Goal: Transaction & Acquisition: Purchase product/service

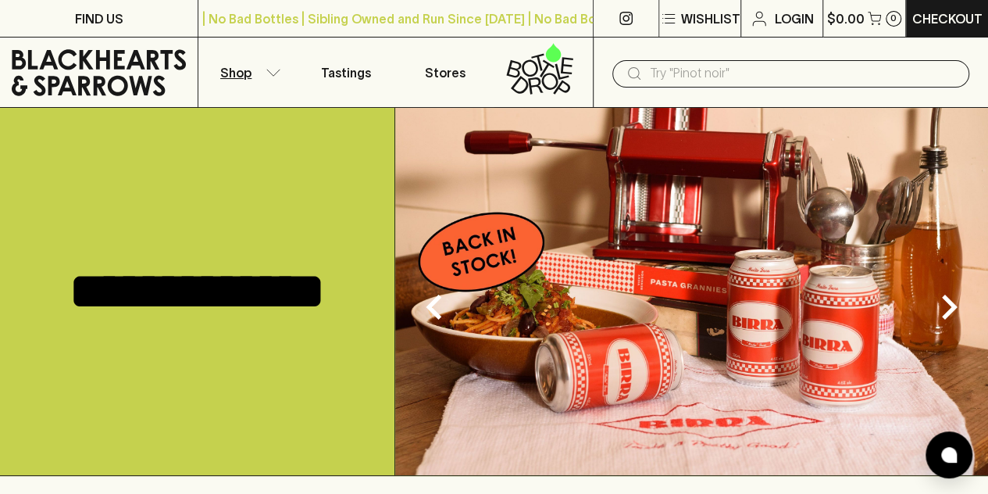
click at [279, 83] on button "Shop" at bounding box center [247, 72] width 98 height 70
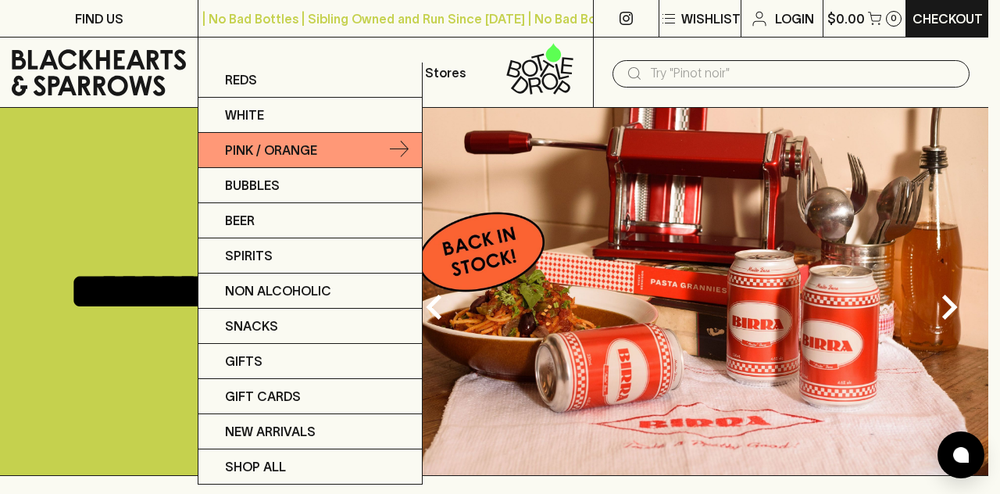
click at [325, 144] on link "Pink / Orange" at bounding box center [309, 150] width 223 height 35
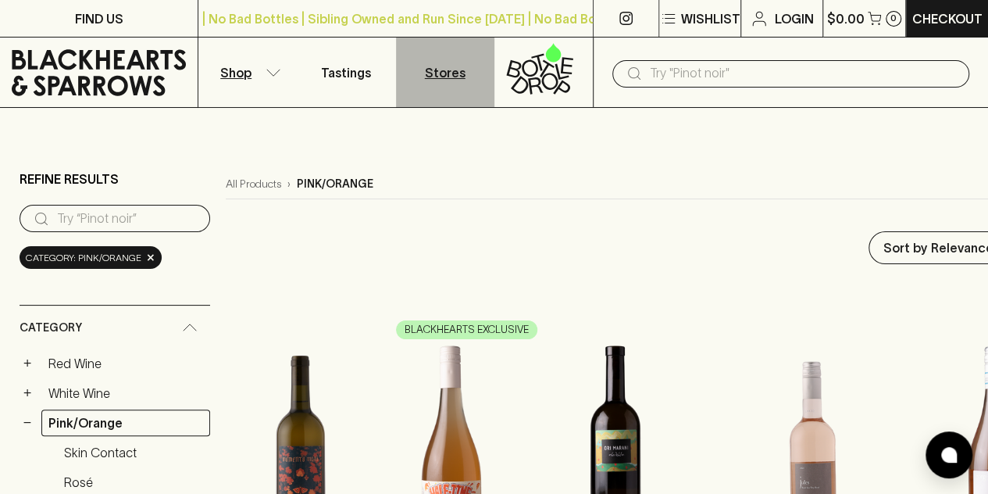
click at [447, 69] on p "Stores" at bounding box center [445, 72] width 41 height 19
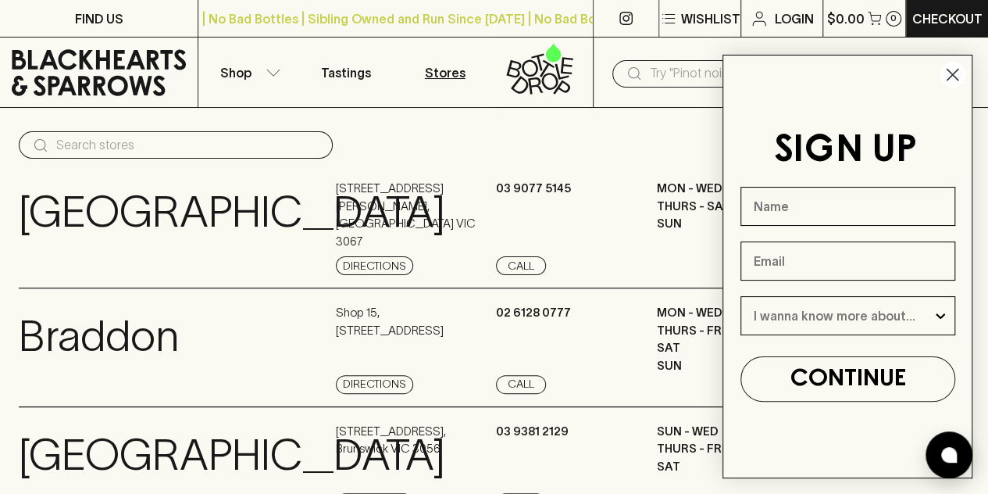
click at [954, 72] on circle "Close dialog" at bounding box center [953, 75] width 26 height 26
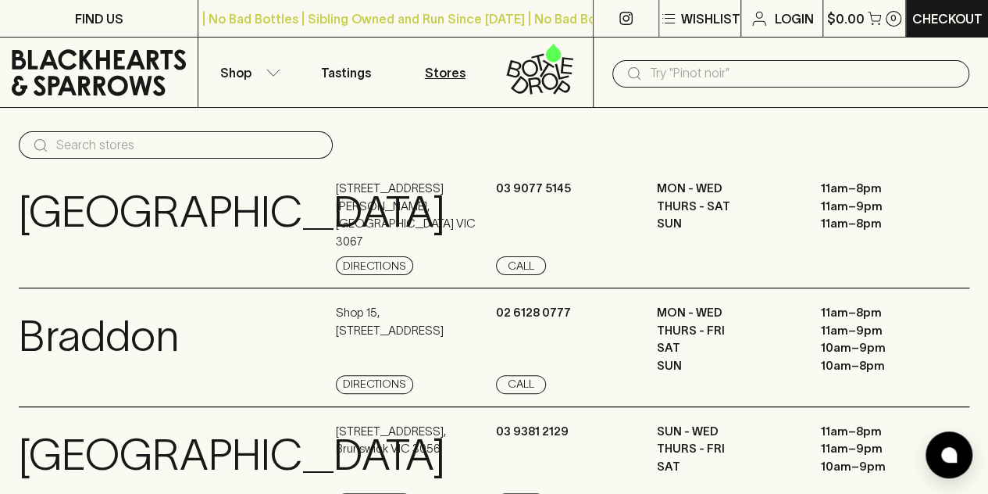
click at [731, 72] on input "text" at bounding box center [803, 73] width 307 height 25
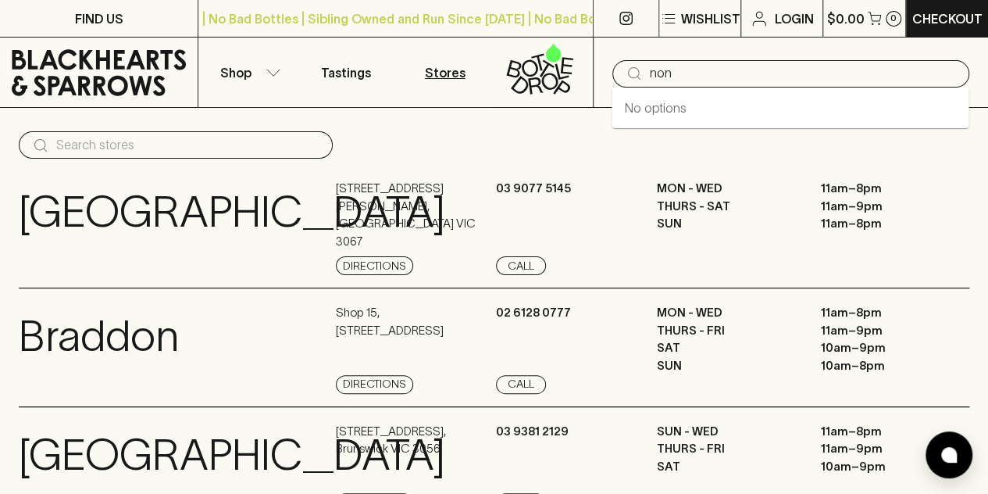
type input "non"
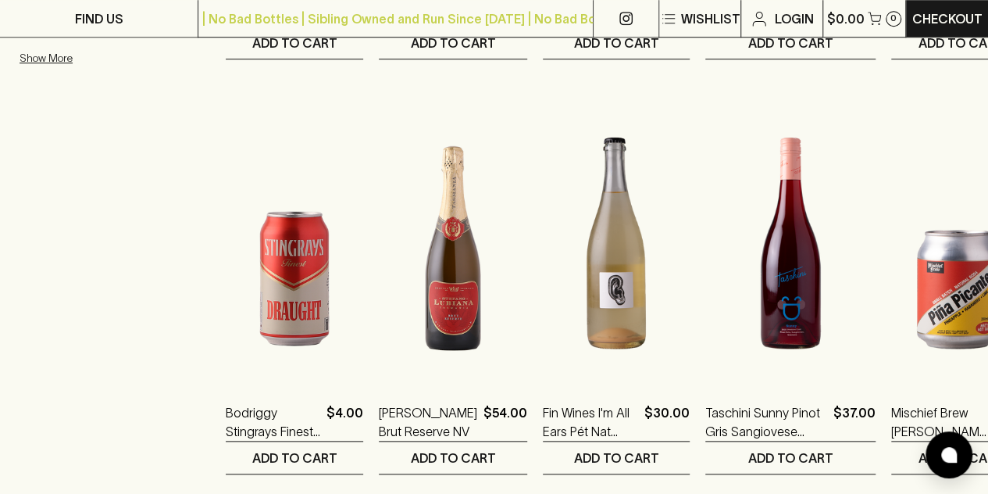
scroll to position [624, 0]
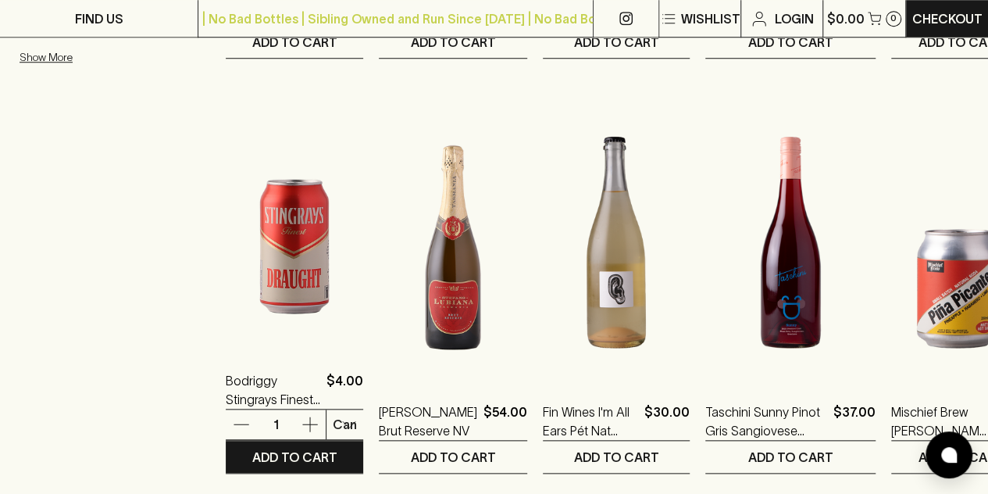
click at [287, 255] on img at bounding box center [294, 210] width 137 height 273
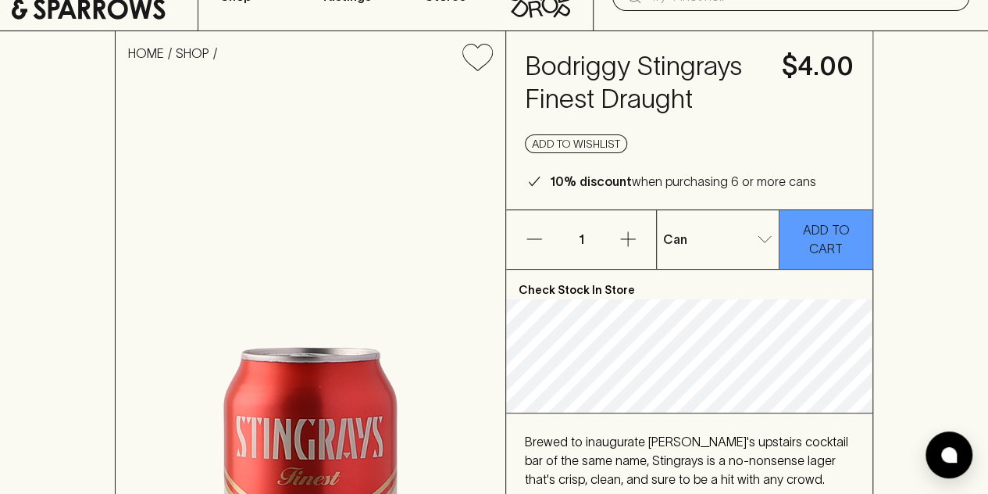
scroll to position [77, 0]
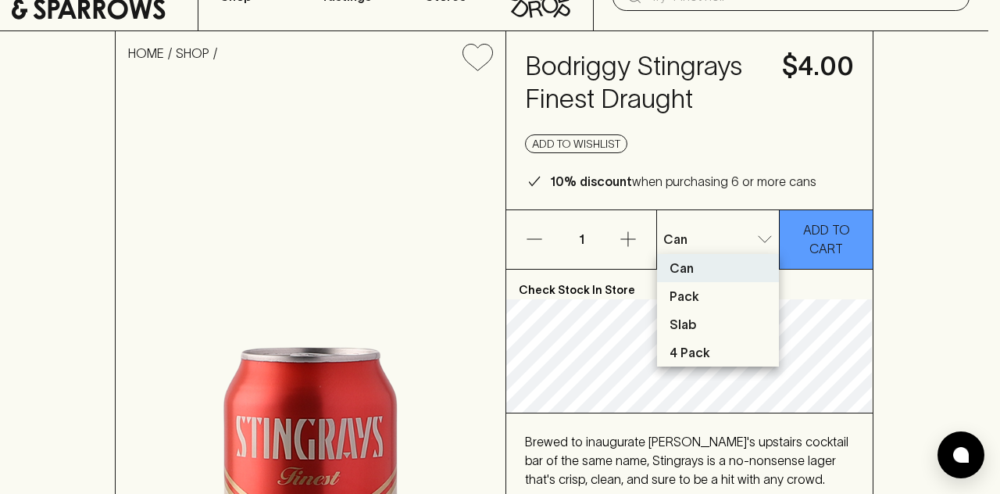
click at [721, 323] on li "Slab" at bounding box center [718, 324] width 122 height 28
type input "2"
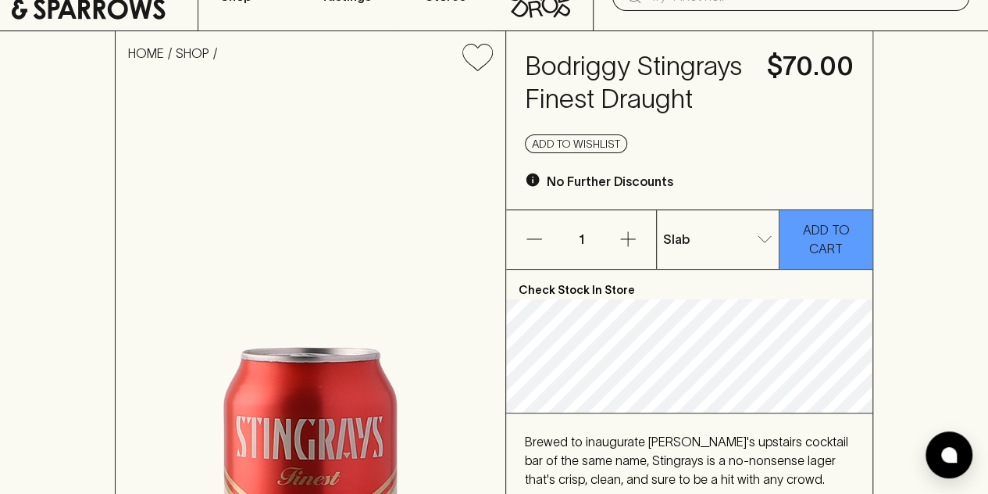
click at [888, 155] on div "HOME SHOP Bodriggy Stingrays Finest Draught $70.00 Add to wishlist No Further D…" at bounding box center [494, 401] width 988 height 740
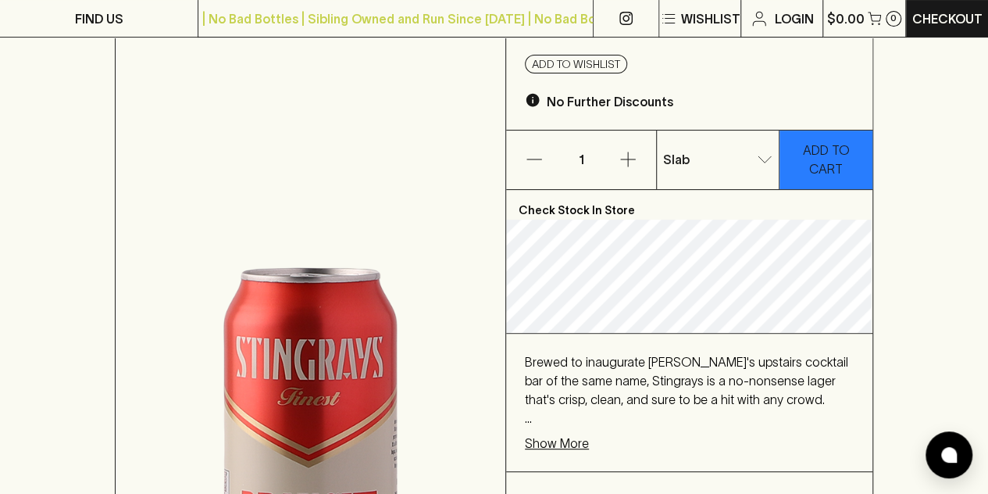
scroll to position [155, 0]
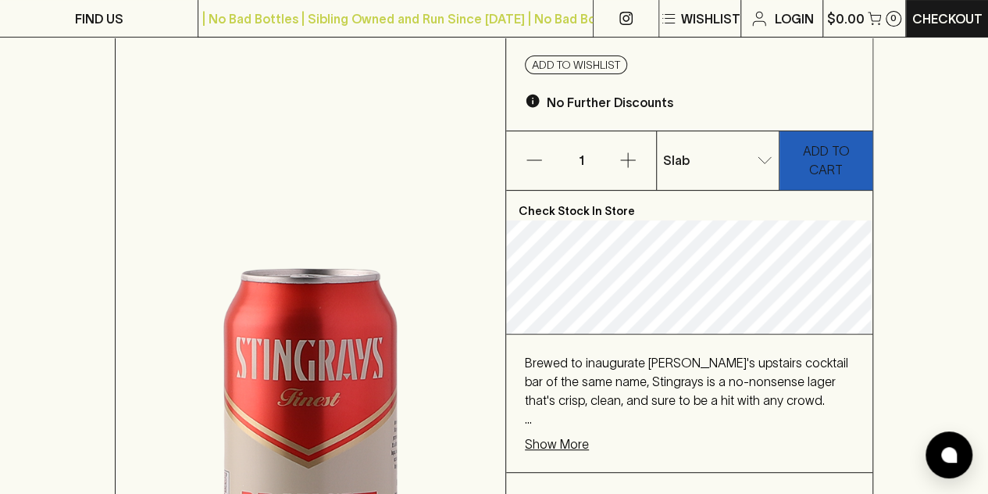
click at [837, 162] on p "ADD TO CART" at bounding box center [825, 159] width 77 height 37
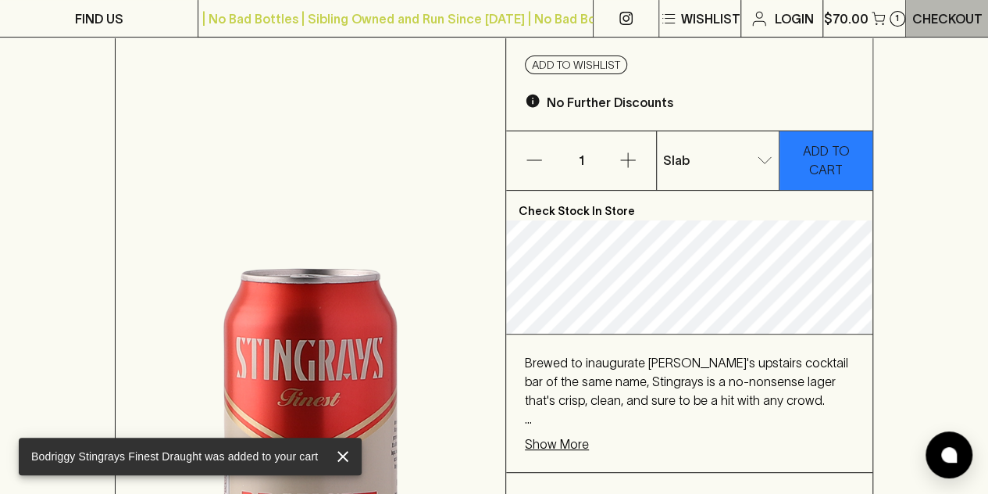
click at [941, 18] on p "Checkout" at bounding box center [947, 18] width 70 height 19
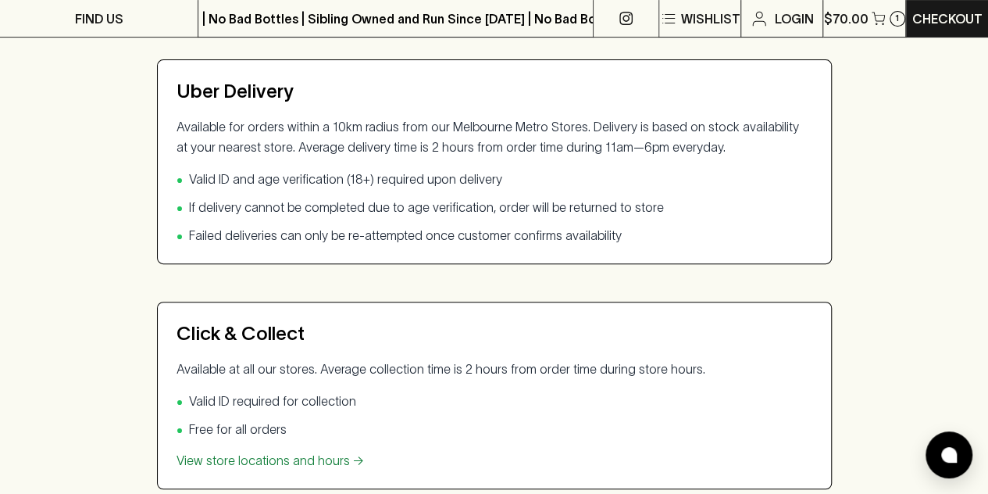
scroll to position [234, 0]
click at [331, 460] on link "View store locations and hours →" at bounding box center [270, 459] width 187 height 14
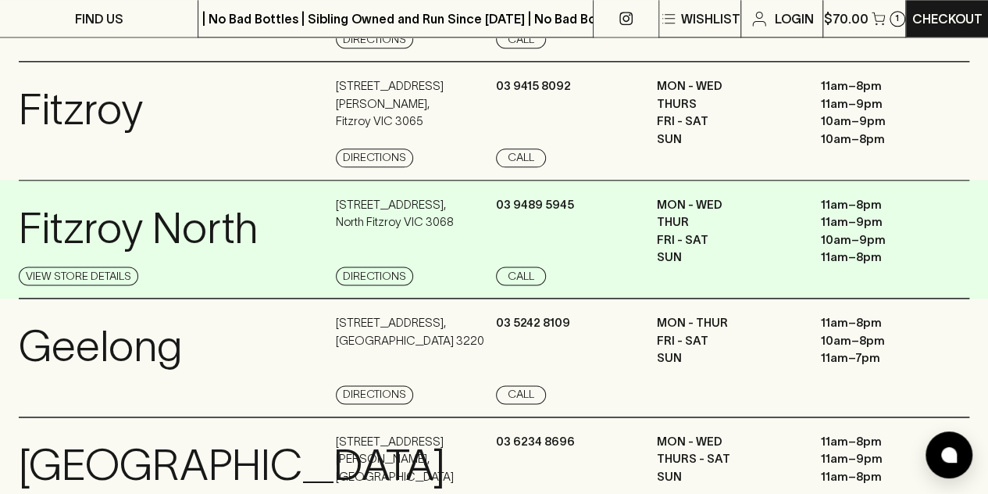
scroll to position [937, 0]
click at [119, 284] on link "View Store Details" at bounding box center [79, 275] width 120 height 19
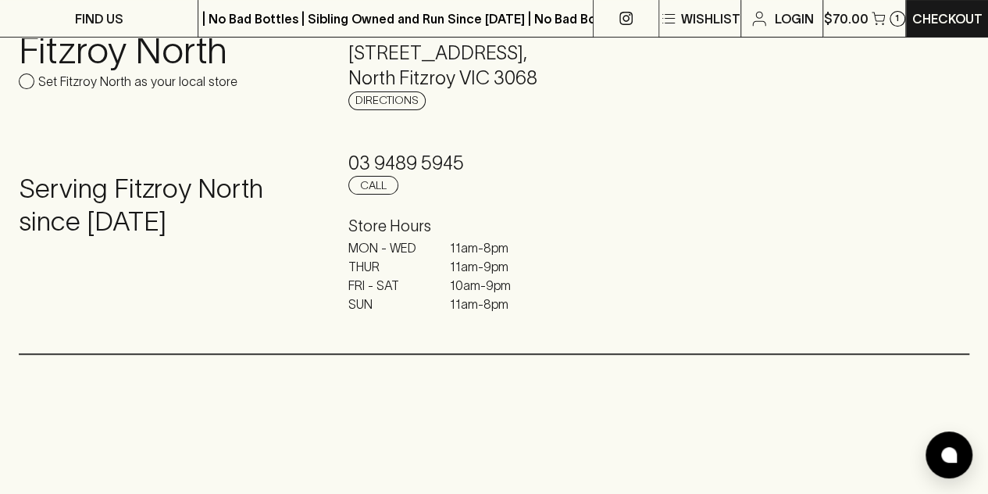
scroll to position [154, 0]
click at [29, 84] on input "Set Fitzroy North as your local store" at bounding box center [27, 81] width 16 height 16
checkbox input "true"
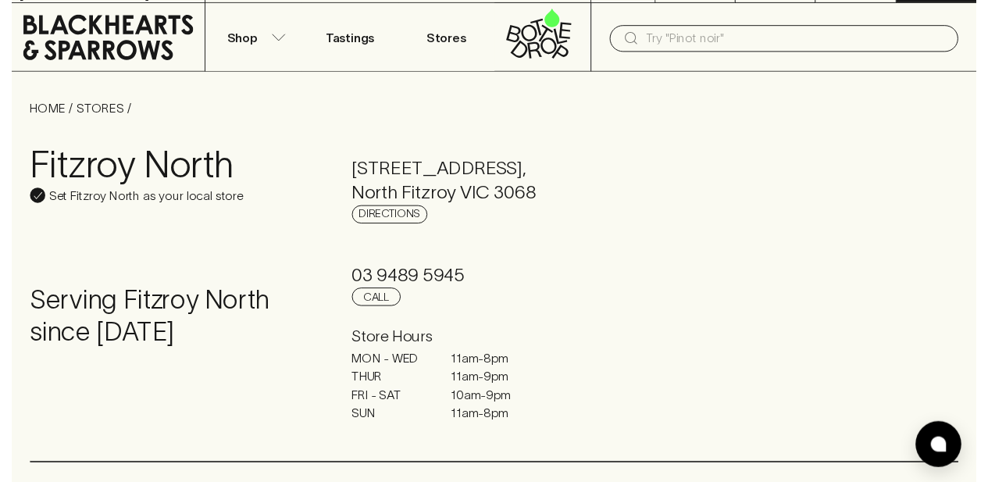
scroll to position [0, 0]
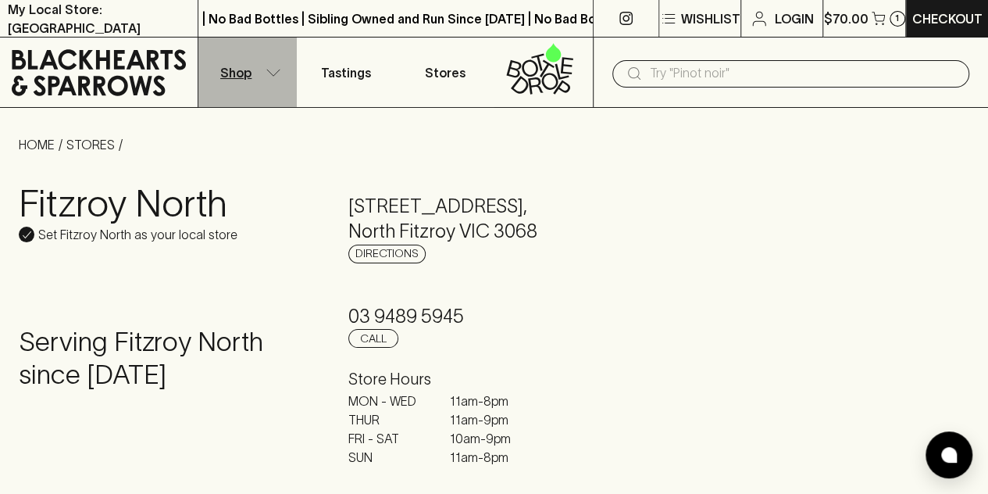
click at [273, 73] on icon "button" at bounding box center [274, 73] width 16 height 8
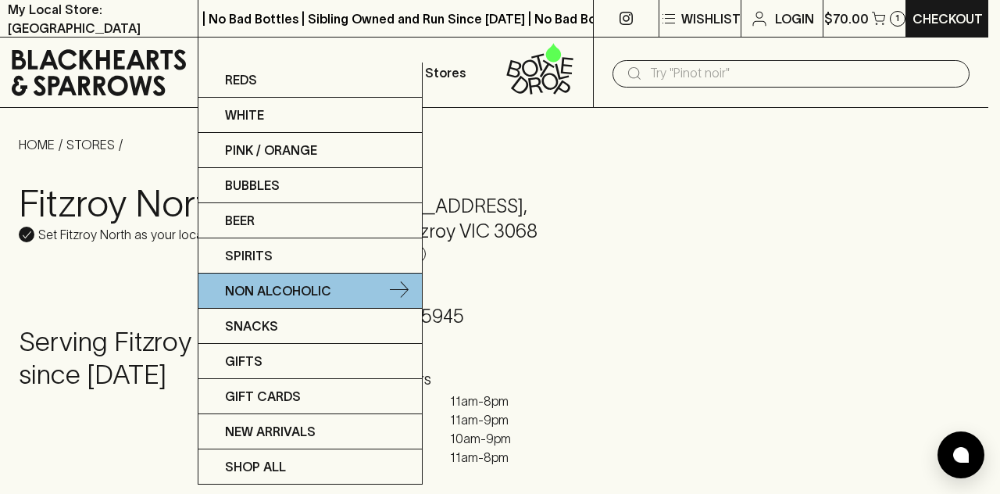
click at [295, 284] on p "Non Alcoholic" at bounding box center [278, 290] width 106 height 19
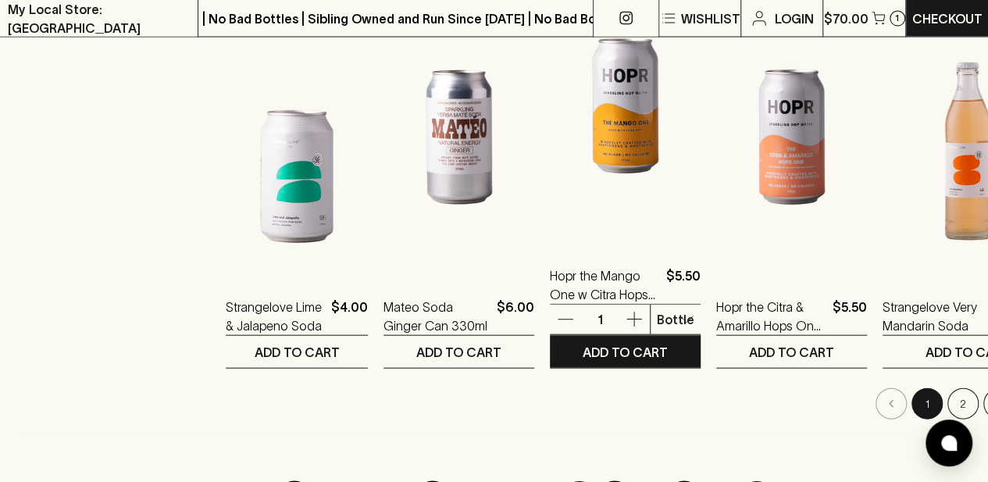
scroll to position [1560, 0]
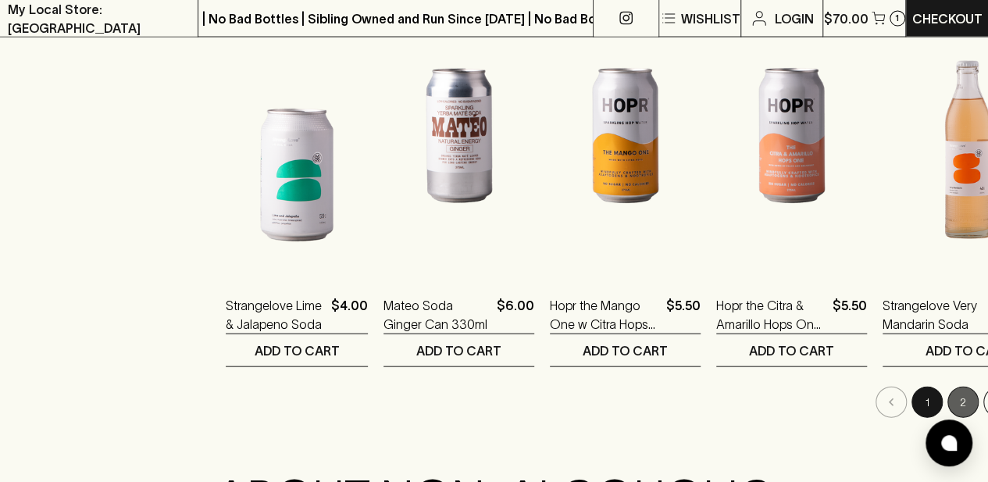
click at [948, 392] on button "2" at bounding box center [963, 402] width 31 height 31
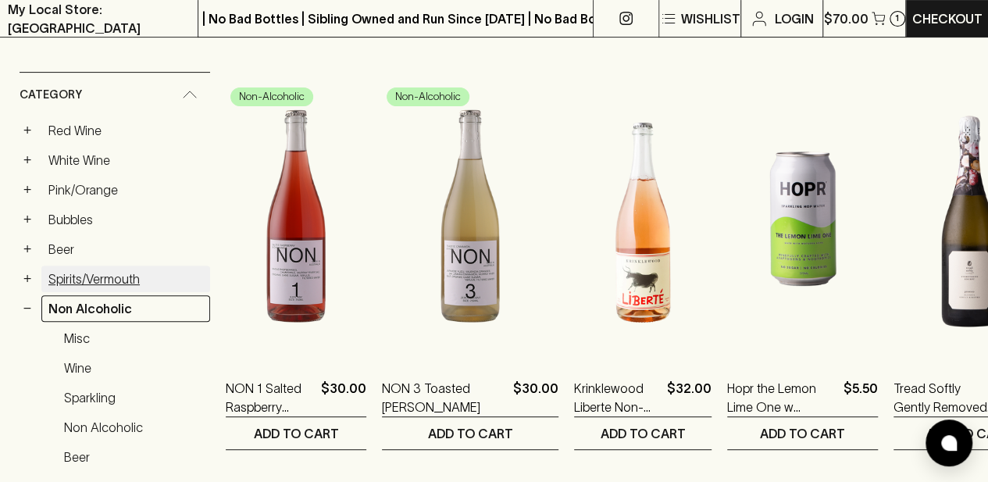
scroll to position [234, 0]
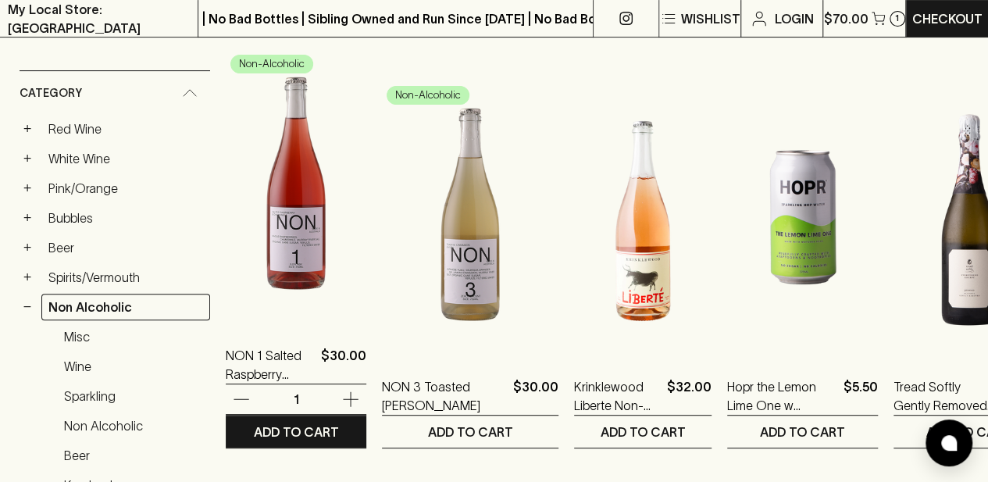
click at [347, 397] on icon "button" at bounding box center [350, 399] width 19 height 19
click at [252, 399] on button "button" at bounding box center [252, 399] width 52 height 17
click at [273, 424] on p "ADD TO CART" at bounding box center [296, 432] width 85 height 19
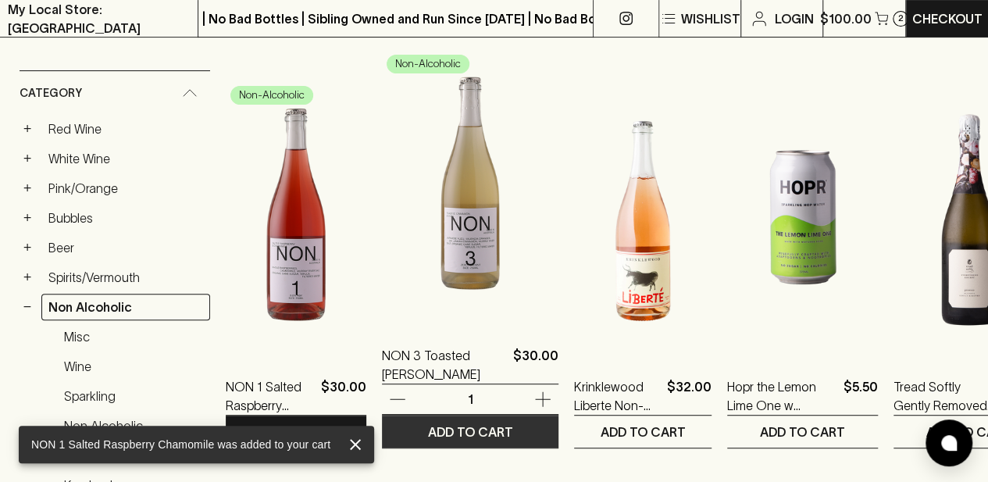
click at [432, 431] on p "ADD TO CART" at bounding box center [470, 432] width 85 height 19
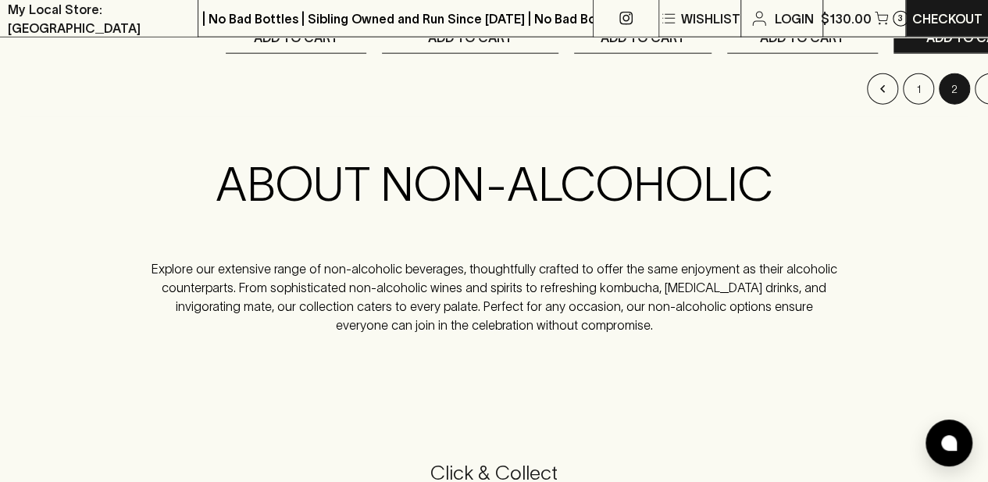
scroll to position [1874, 0]
click at [975, 93] on button "3" at bounding box center [990, 88] width 31 height 31
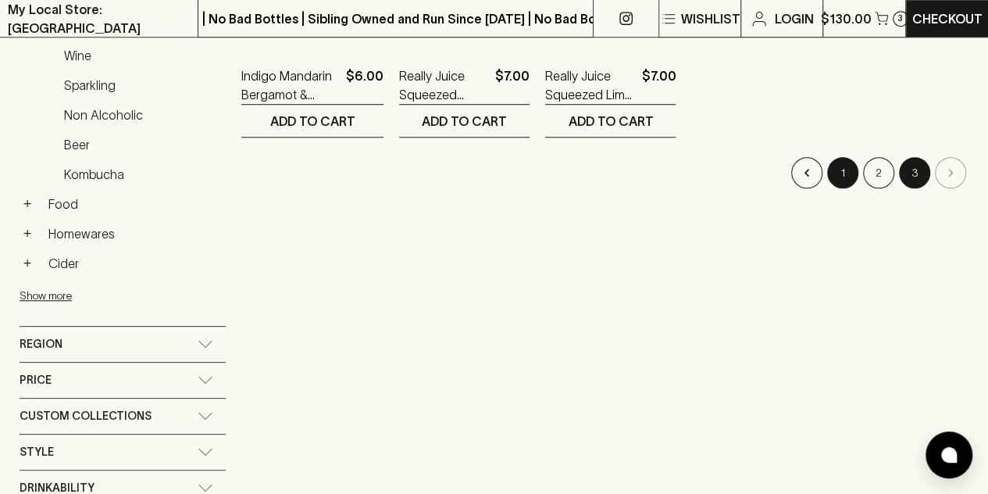
scroll to position [546, 0]
click at [843, 158] on button "1" at bounding box center [842, 171] width 31 height 31
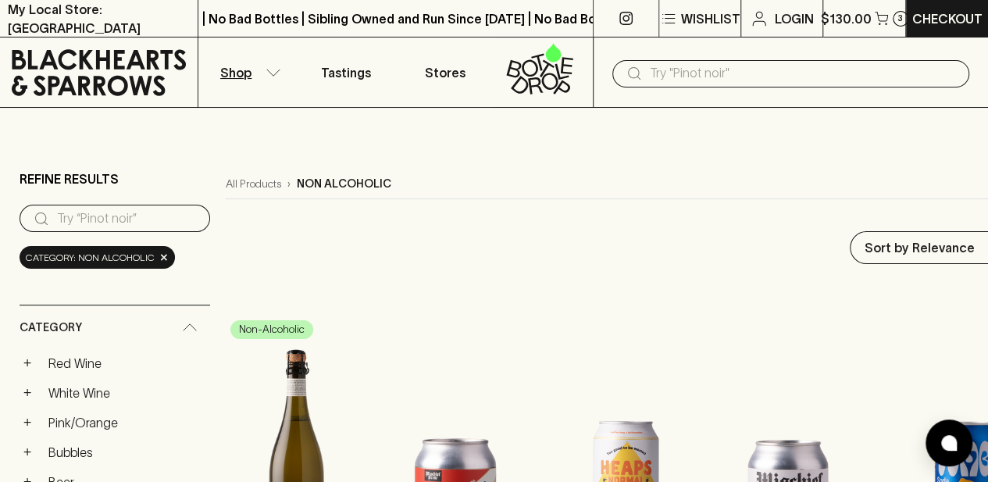
click at [269, 76] on icon "button" at bounding box center [274, 73] width 16 height 8
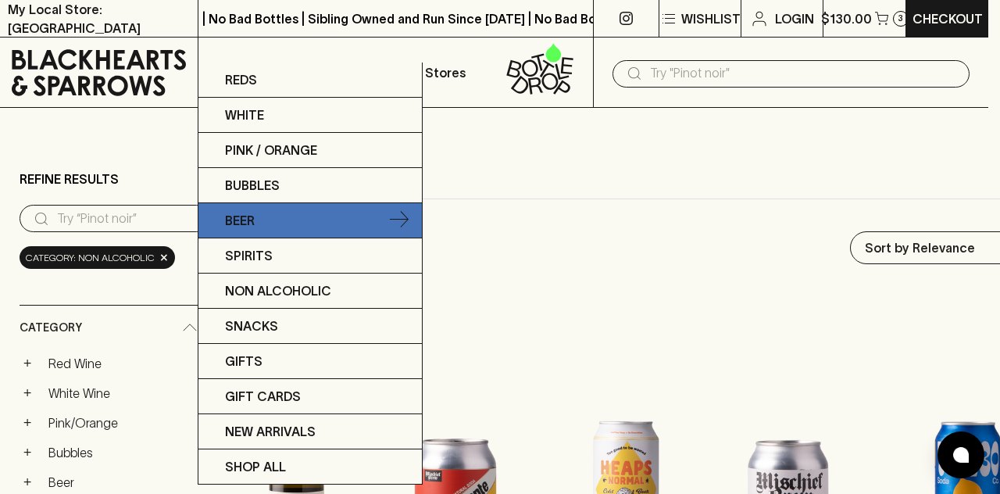
click at [245, 215] on p "Beer" at bounding box center [240, 220] width 30 height 19
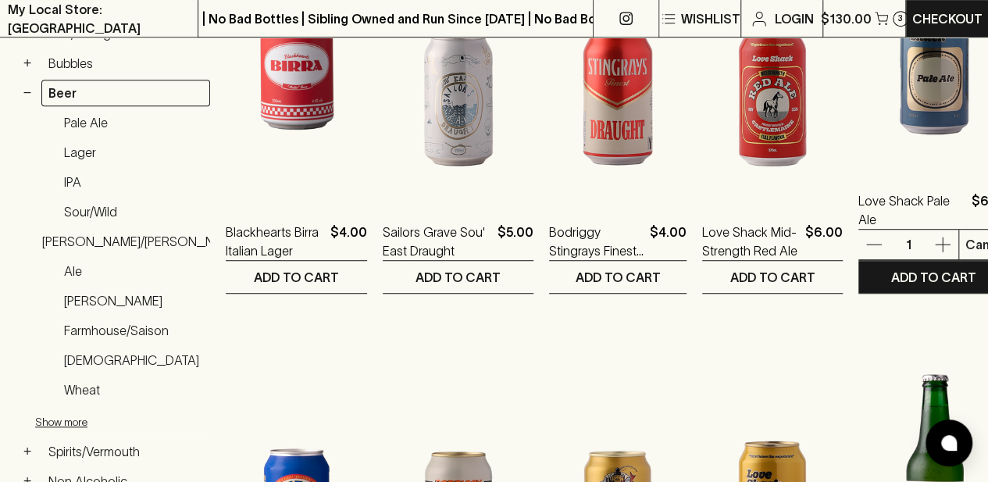
scroll to position [390, 0]
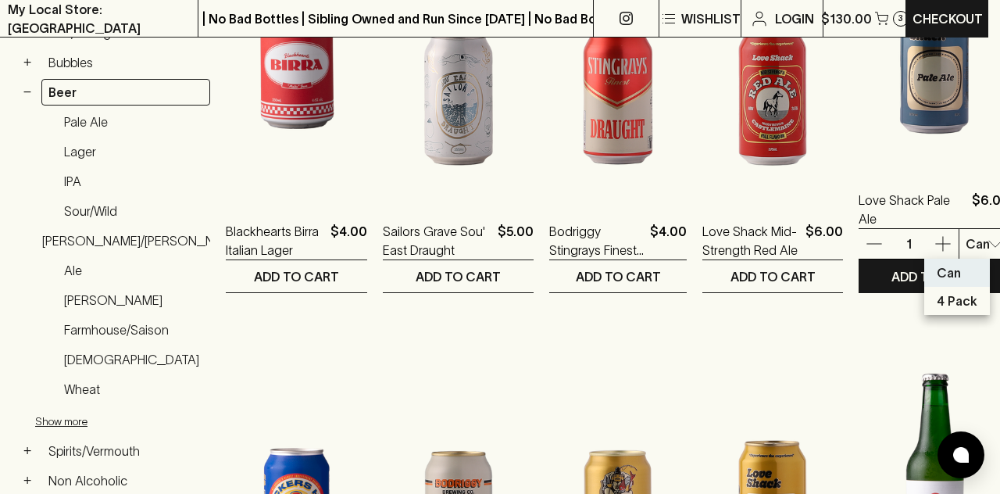
click at [794, 228] on div at bounding box center [500, 247] width 1000 height 494
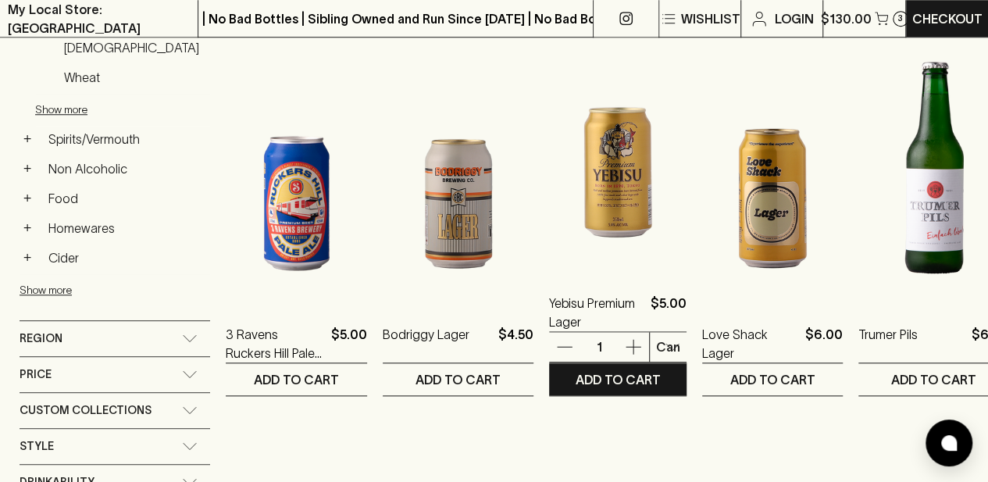
scroll to position [701, 0]
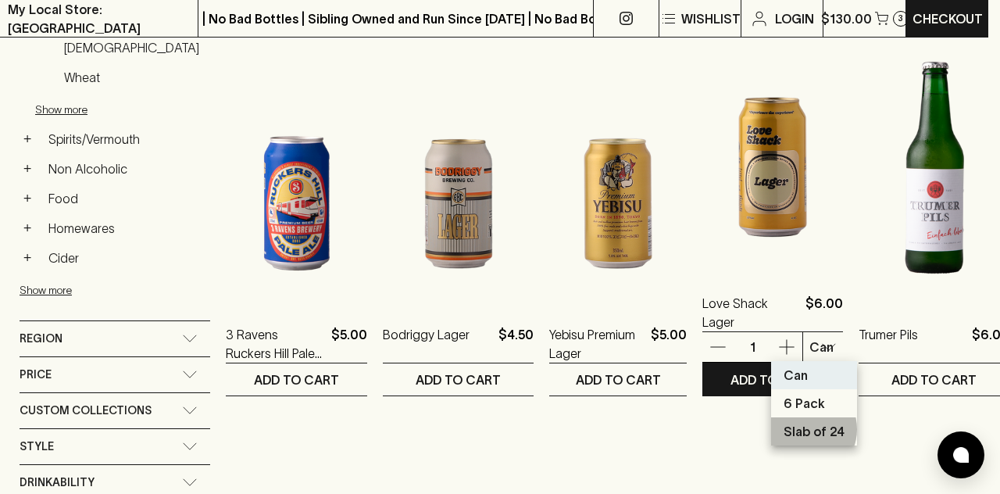
click at [805, 429] on p "Slab of 24" at bounding box center [814, 431] width 61 height 19
type input "2"
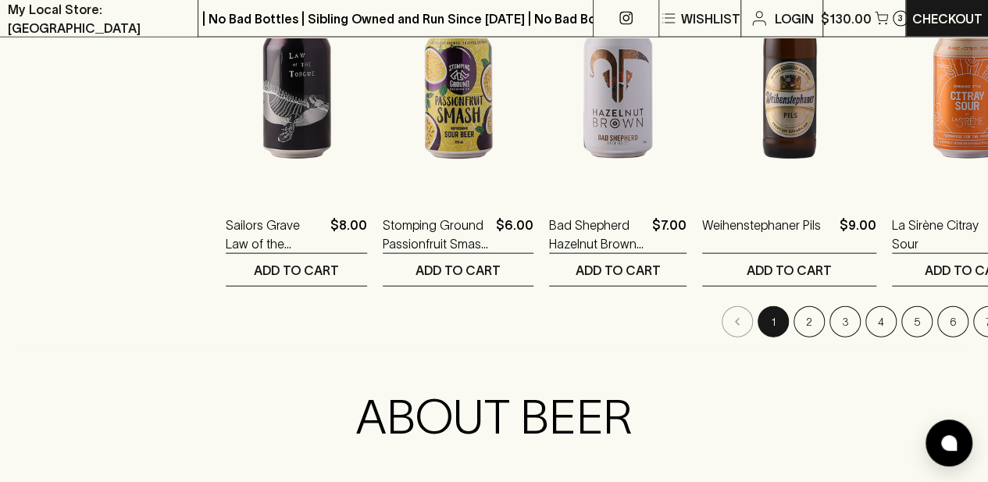
scroll to position [1640, 0]
click at [794, 320] on button "2" at bounding box center [809, 322] width 31 height 31
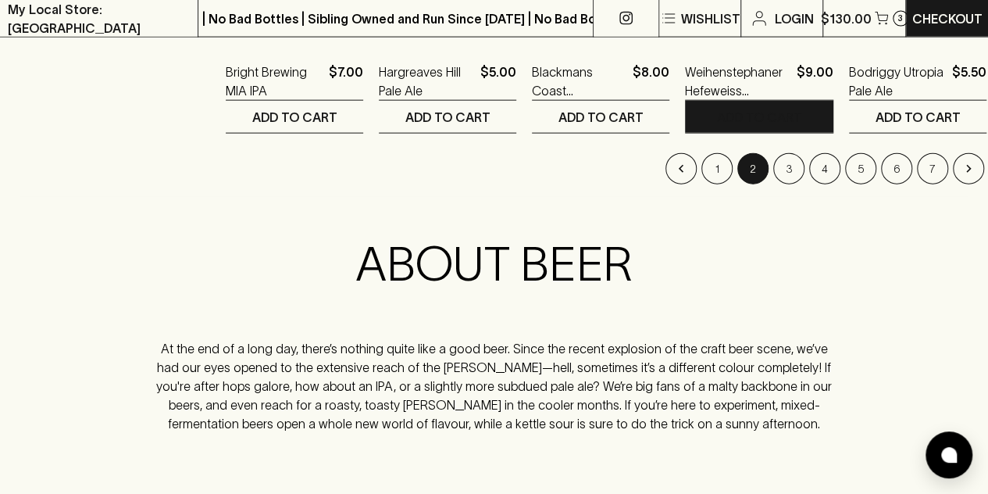
scroll to position [1794, 0]
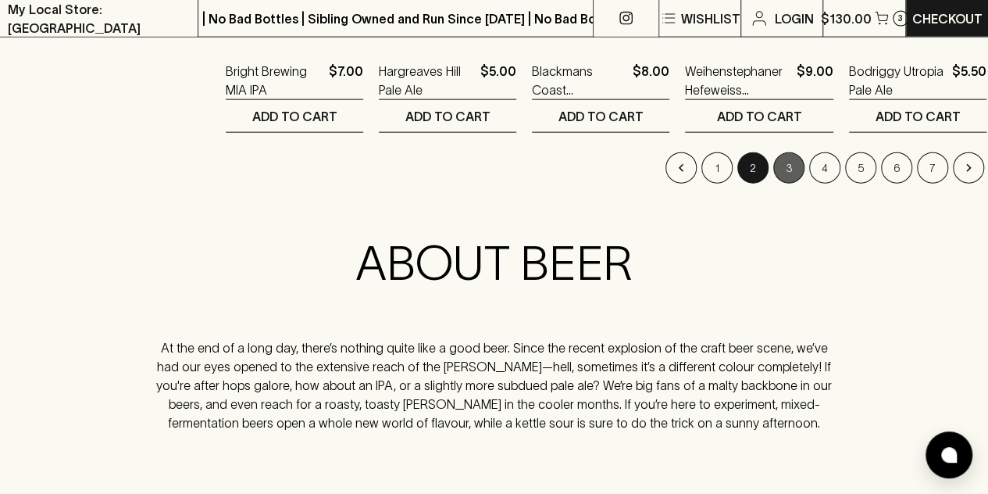
click at [776, 164] on button "3" at bounding box center [788, 167] width 31 height 31
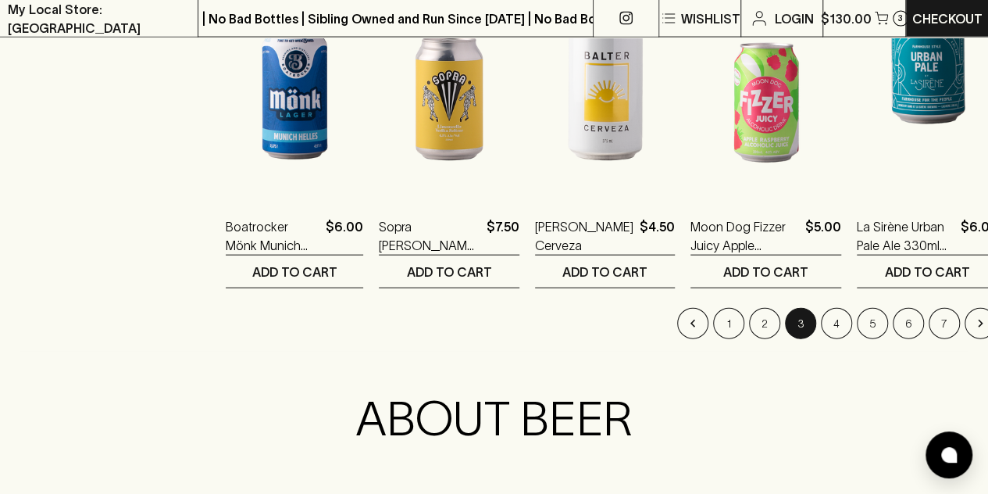
scroll to position [1640, 0]
click at [723, 316] on button "1" at bounding box center [728, 322] width 31 height 31
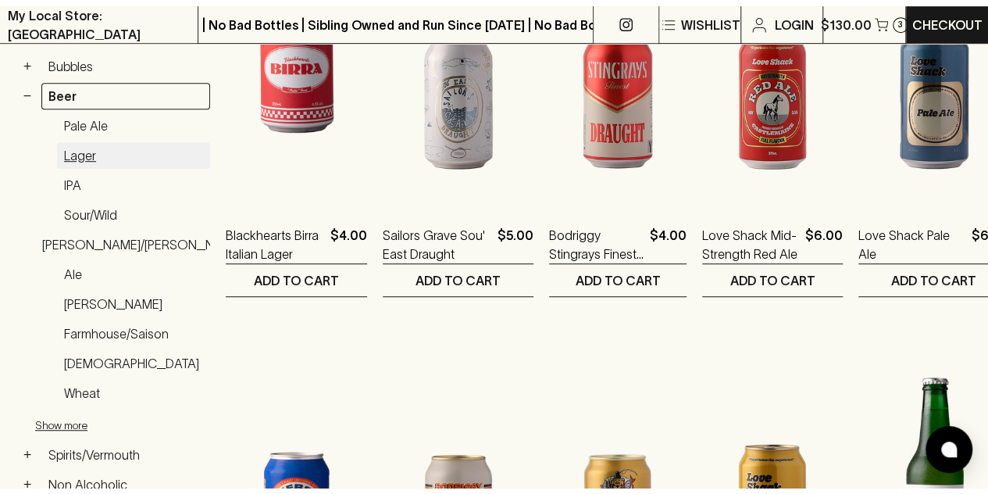
scroll to position [391, 0]
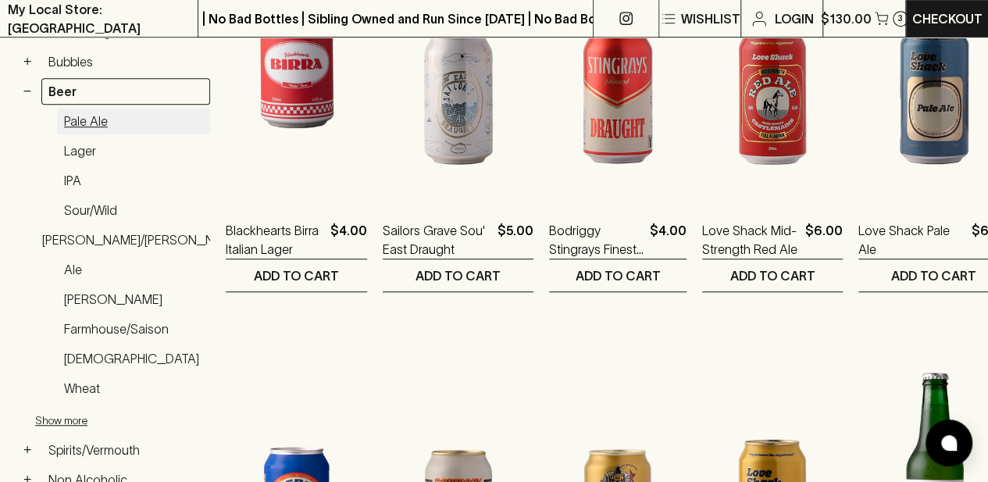
click at [116, 116] on link "Pale Ale" at bounding box center [133, 121] width 153 height 27
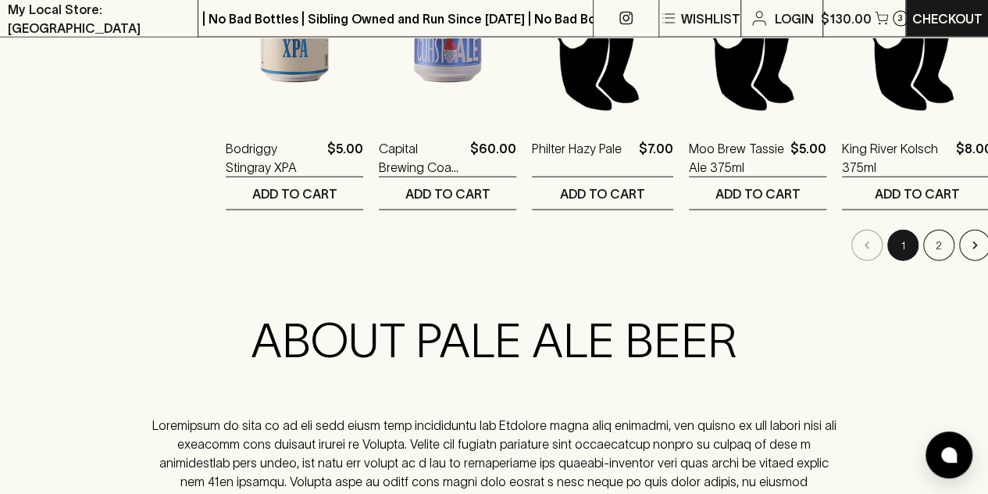
scroll to position [1717, 0]
click at [923, 245] on button "2" at bounding box center [938, 245] width 31 height 31
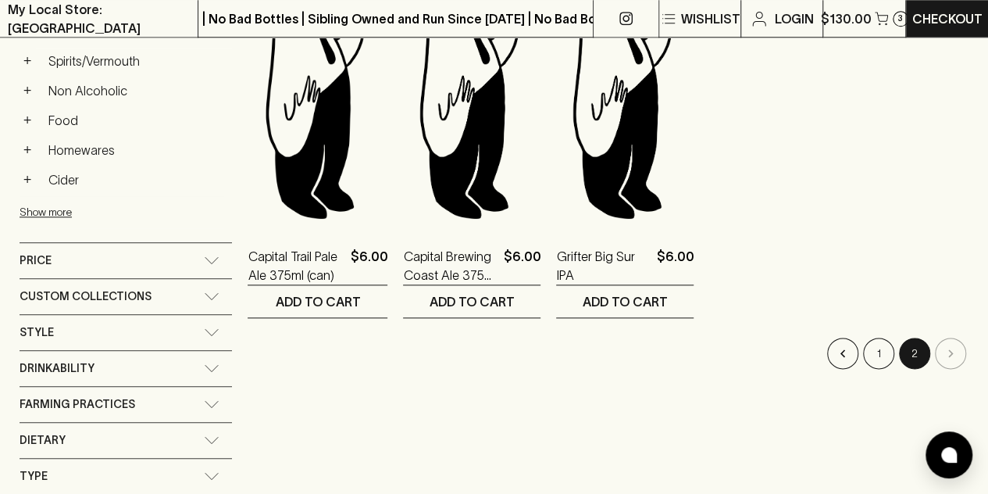
scroll to position [780, 0]
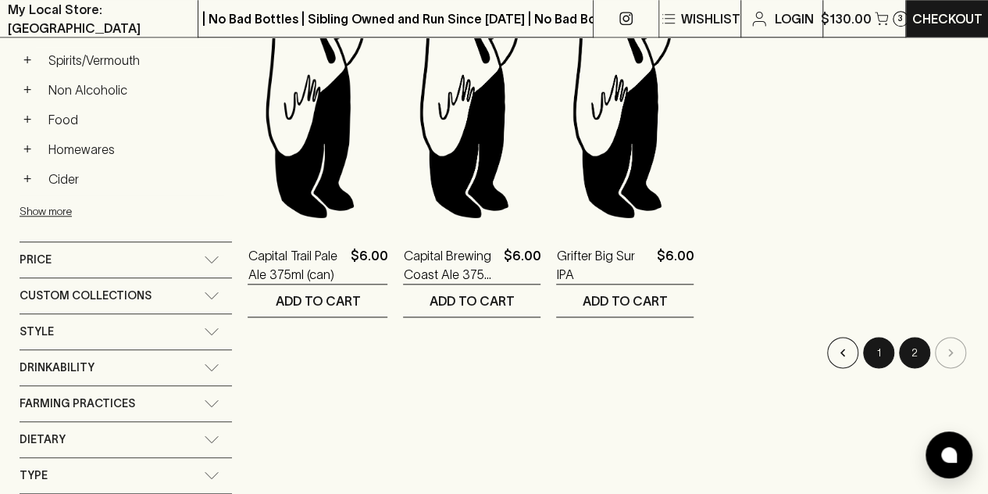
click at [879, 355] on button "1" at bounding box center [878, 352] width 31 height 31
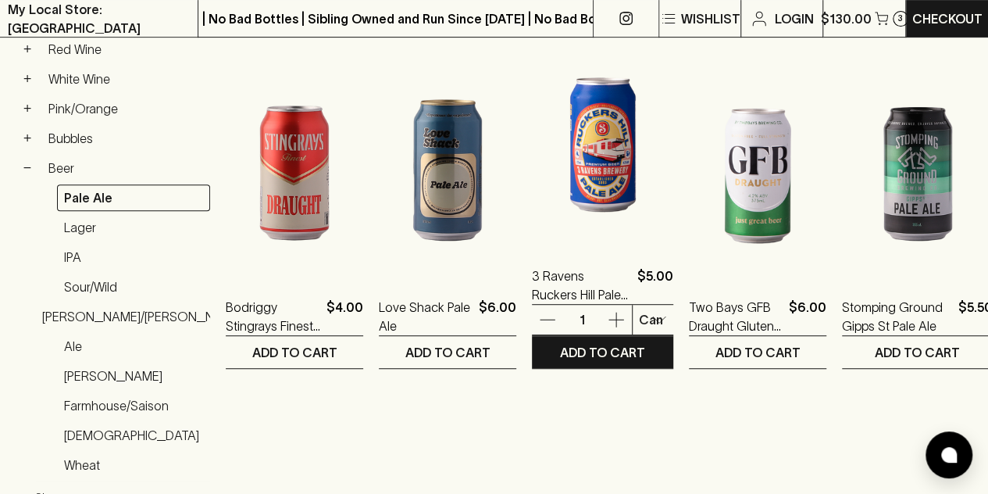
scroll to position [312, 0]
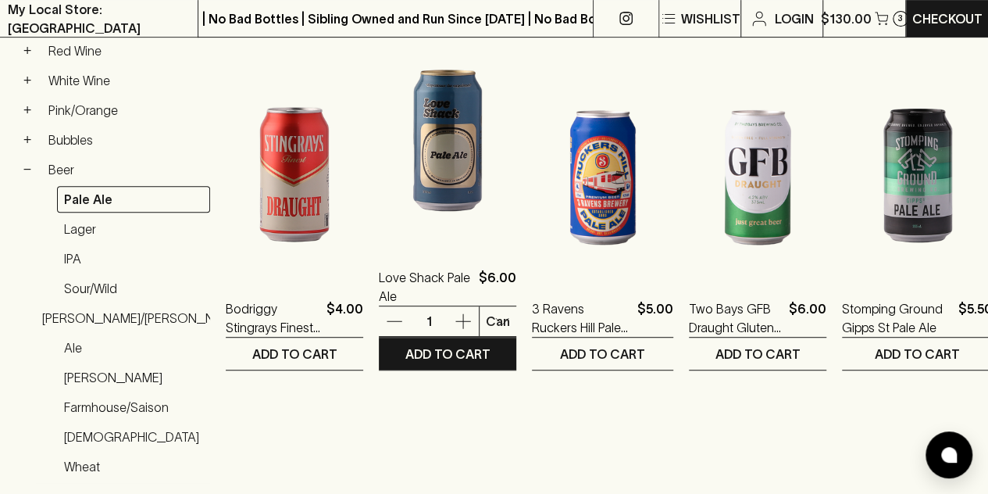
click at [462, 314] on icon "button" at bounding box center [462, 321] width 15 height 15
click at [393, 320] on icon "button" at bounding box center [394, 321] width 19 height 19
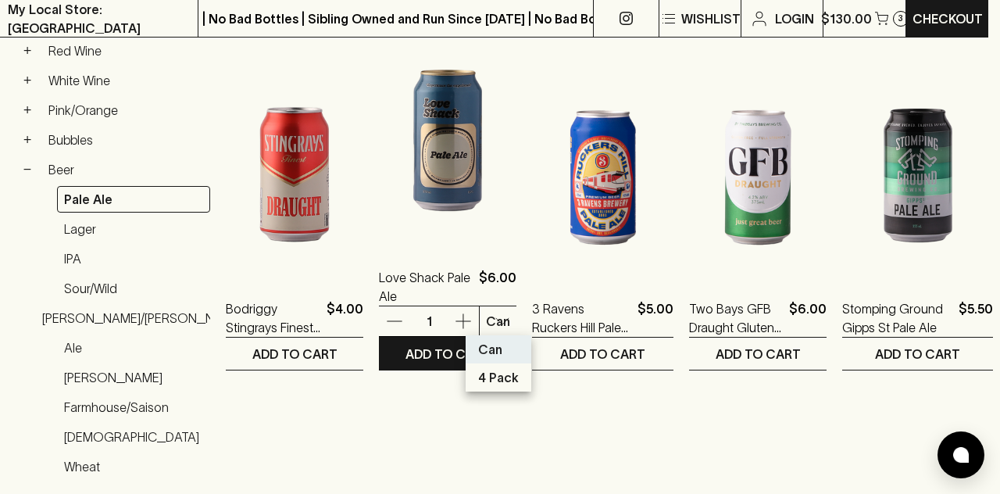
click at [505, 384] on p "4 Pack" at bounding box center [498, 377] width 41 height 19
type input "1"
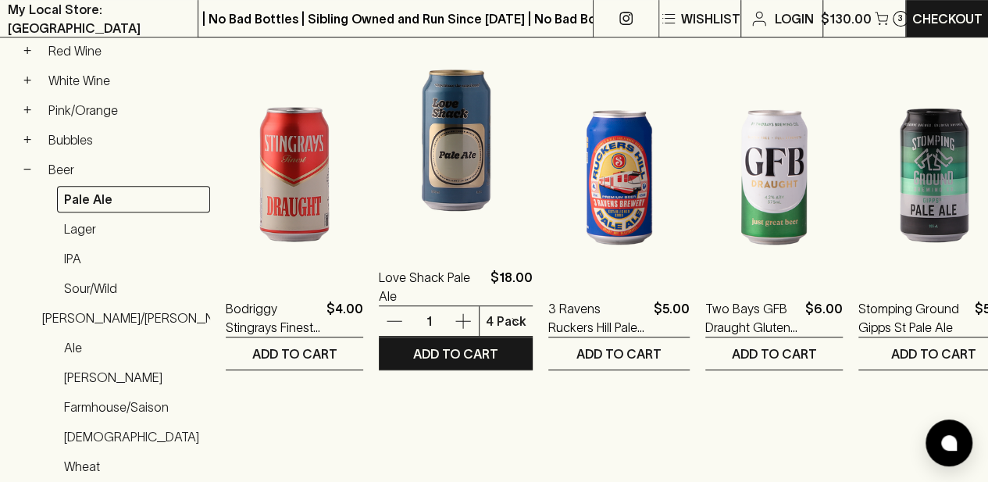
click at [461, 323] on icon "button" at bounding box center [463, 321] width 19 height 19
click at [462, 322] on icon "button" at bounding box center [463, 321] width 19 height 19
click at [452, 347] on p "ADD TO CART" at bounding box center [455, 353] width 85 height 19
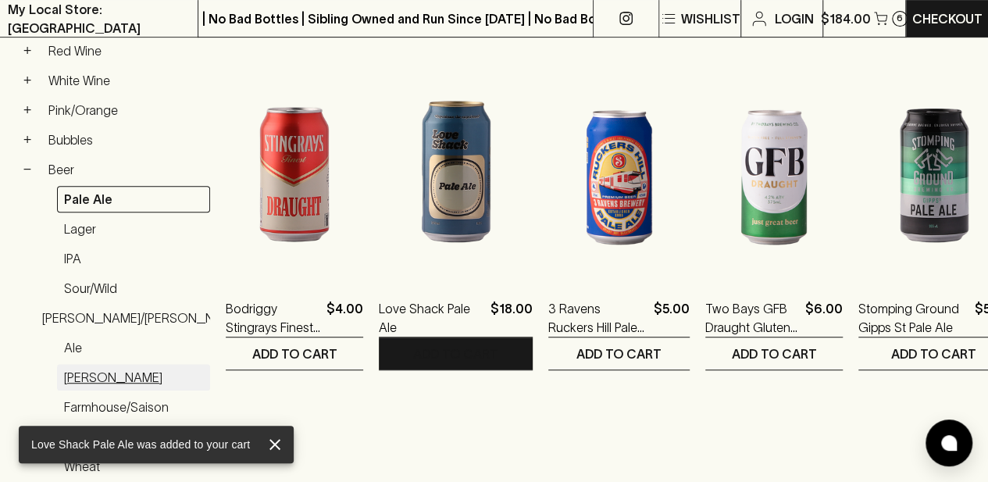
click at [69, 369] on link "[PERSON_NAME]" at bounding box center [133, 377] width 153 height 27
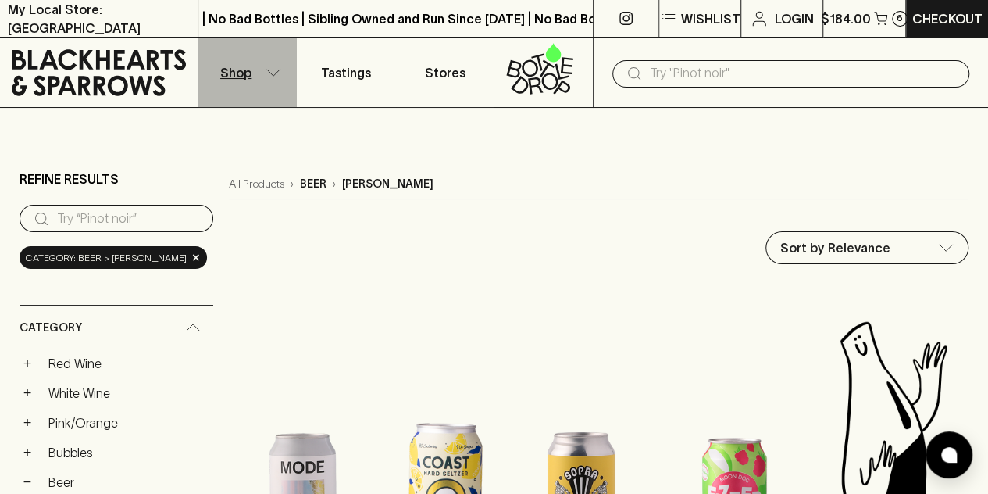
click at [279, 70] on icon "button" at bounding box center [273, 72] width 13 height 6
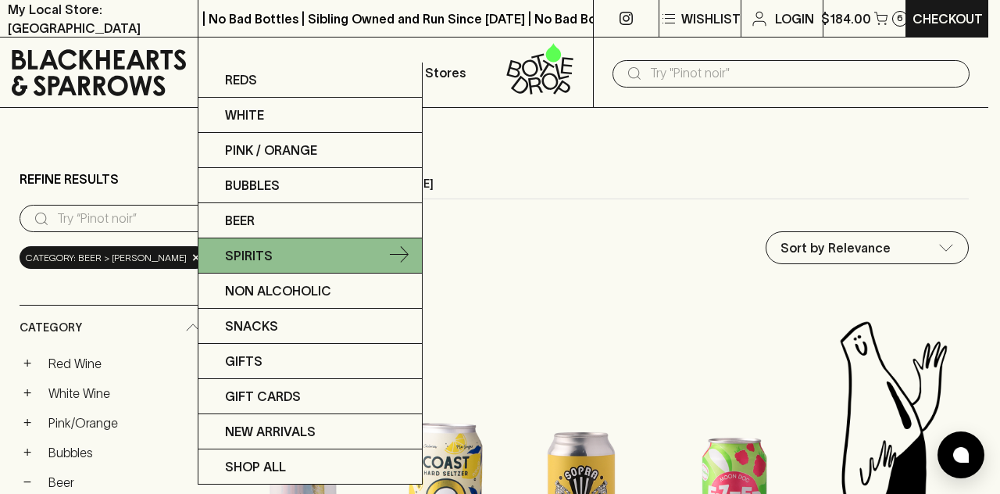
click at [399, 253] on icon at bounding box center [399, 255] width 19 height 19
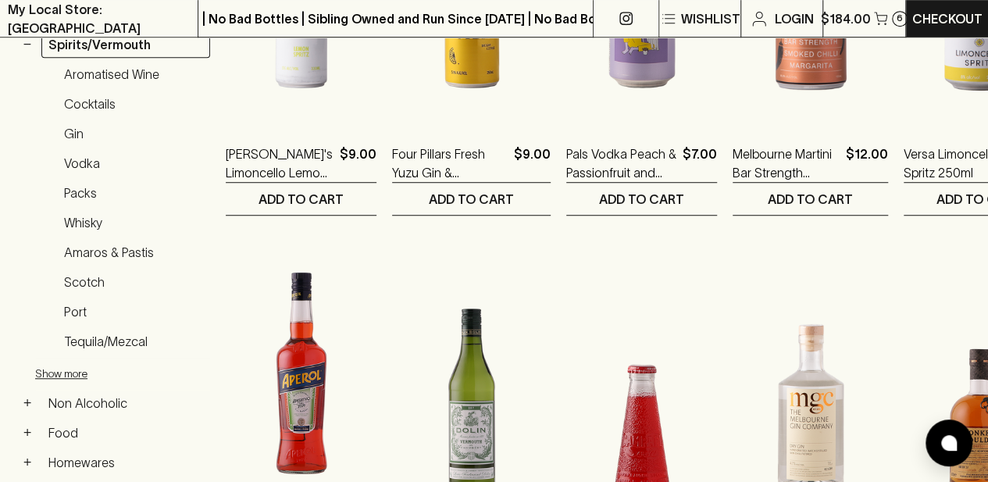
scroll to position [467, 0]
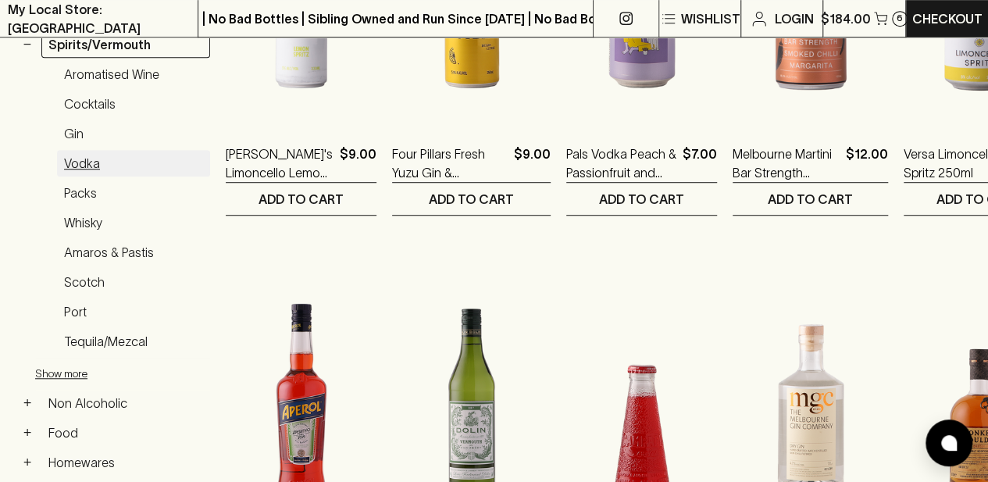
click at [90, 157] on link "Vodka" at bounding box center [133, 163] width 153 height 27
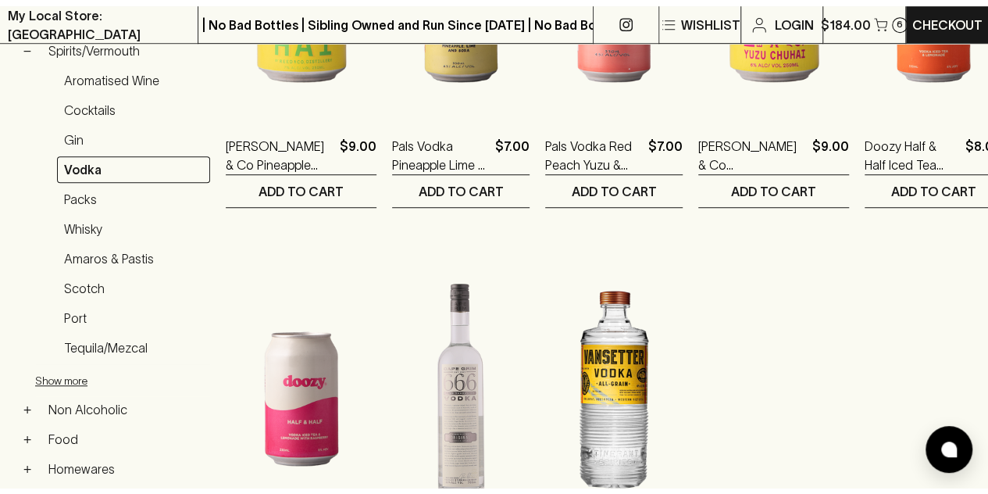
scroll to position [482, 0]
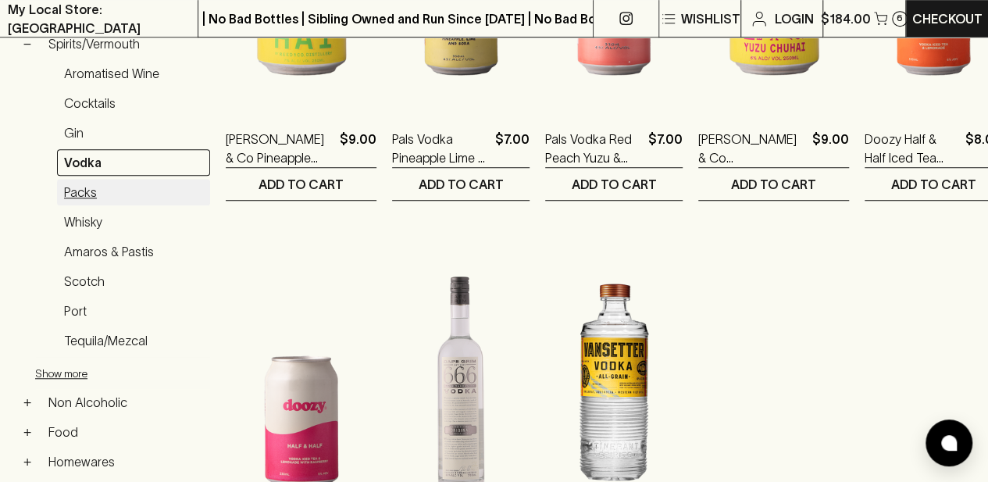
click at [88, 187] on link "Packs" at bounding box center [133, 192] width 153 height 27
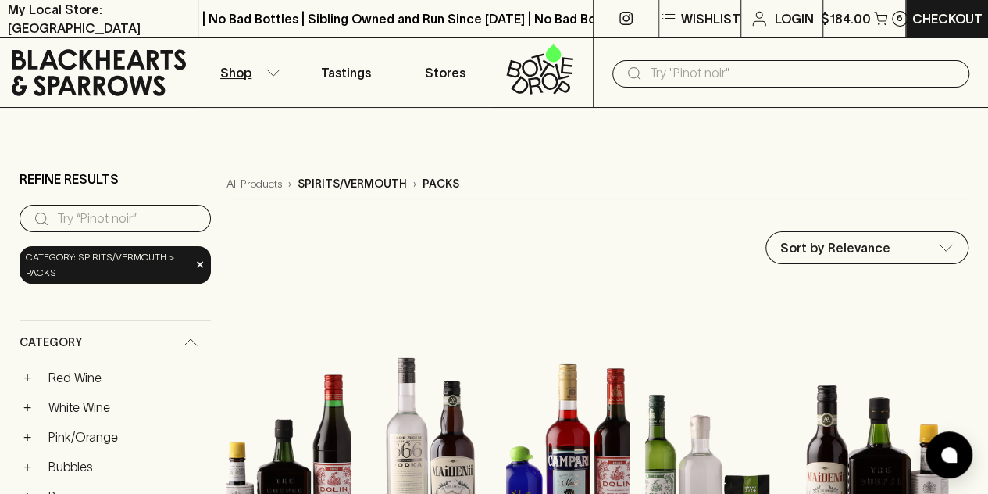
click at [258, 69] on button "Shop" at bounding box center [247, 72] width 98 height 70
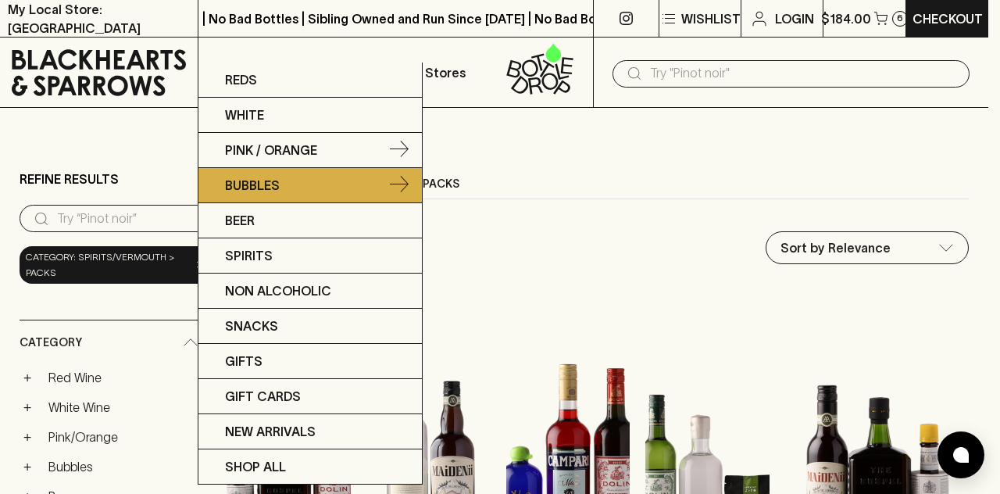
click at [395, 145] on icon at bounding box center [399, 150] width 19 height 19
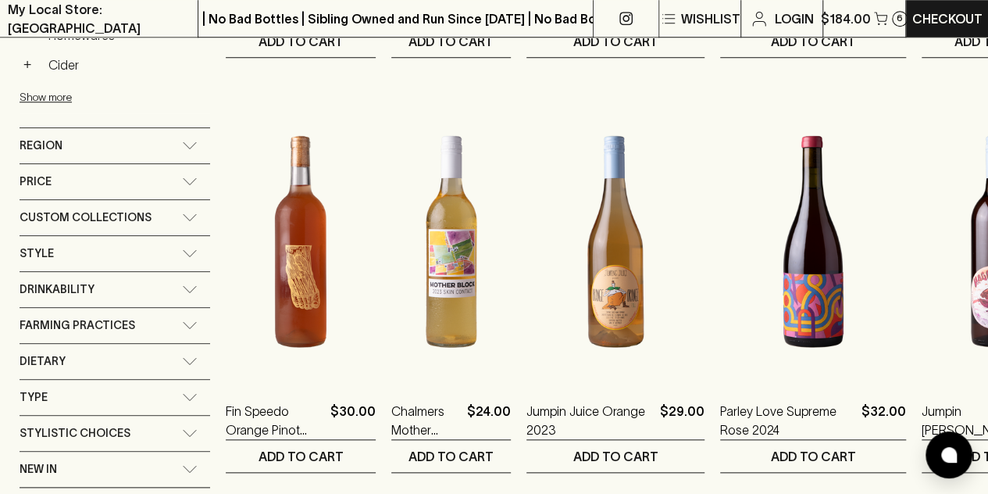
scroll to position [624, 0]
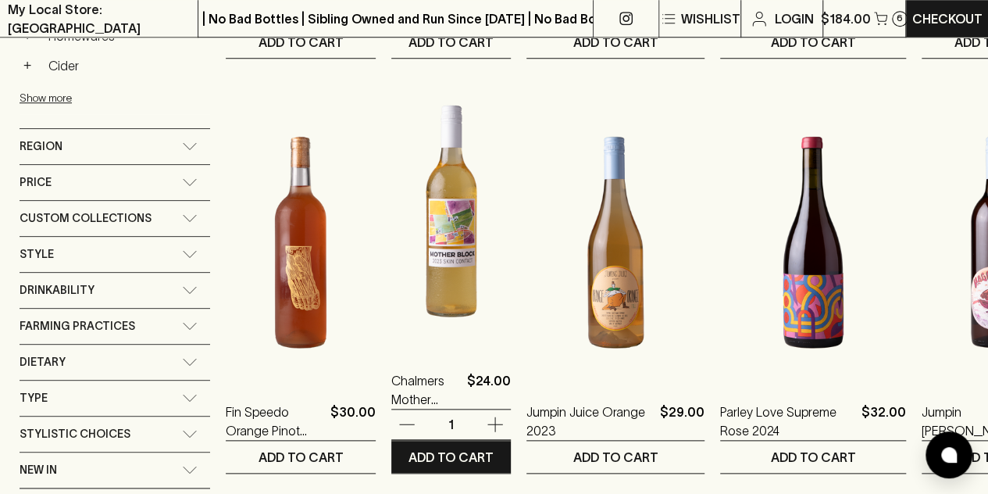
click at [498, 417] on icon "button" at bounding box center [495, 424] width 19 height 19
click at [402, 419] on icon "button" at bounding box center [407, 424] width 19 height 19
click at [444, 452] on p "ADD TO CART" at bounding box center [451, 457] width 85 height 19
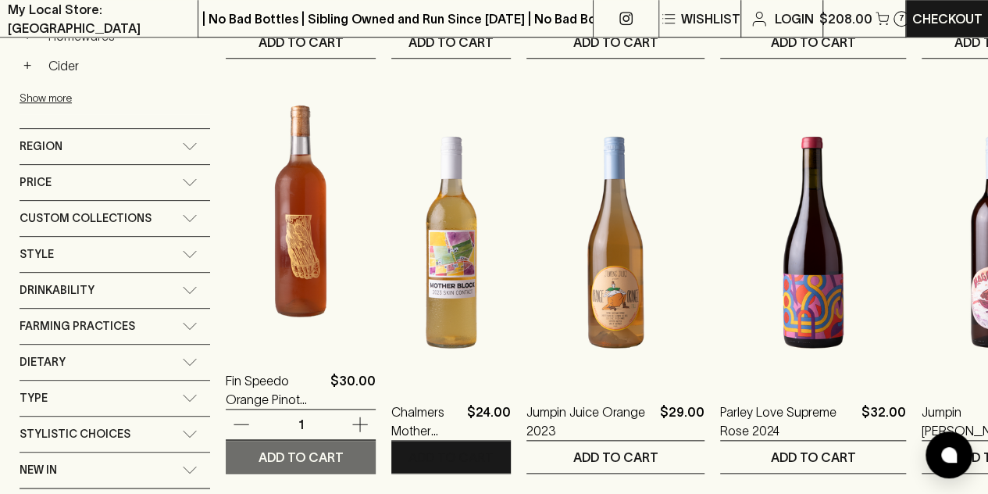
drag, startPoint x: 323, startPoint y: 459, endPoint x: 327, endPoint y: 466, distance: 8.4
click at [323, 462] on p "ADD TO CART" at bounding box center [301, 457] width 85 height 19
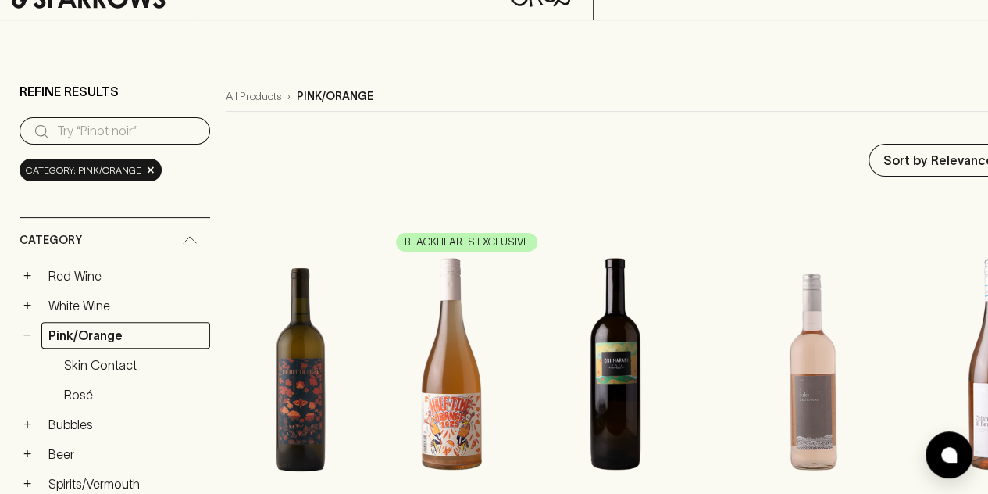
scroll to position [0, 0]
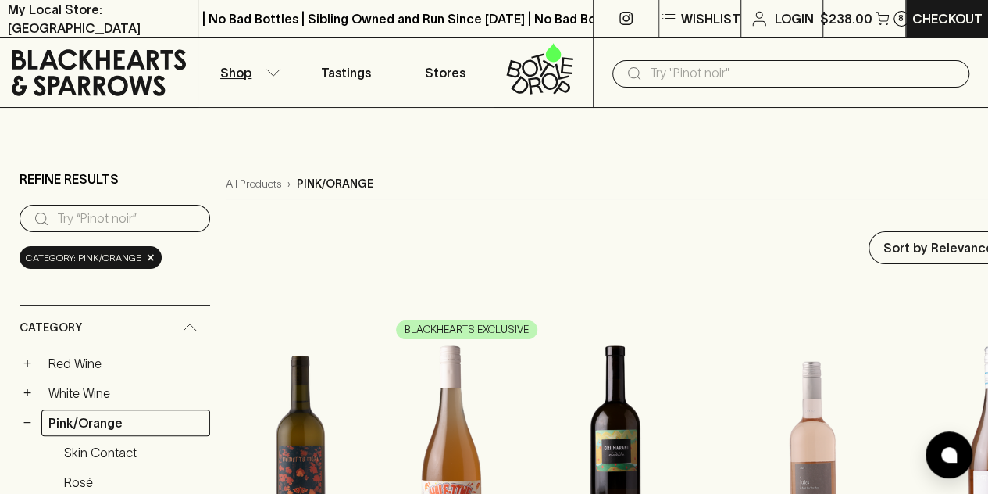
click at [273, 79] on button "Shop" at bounding box center [247, 72] width 98 height 70
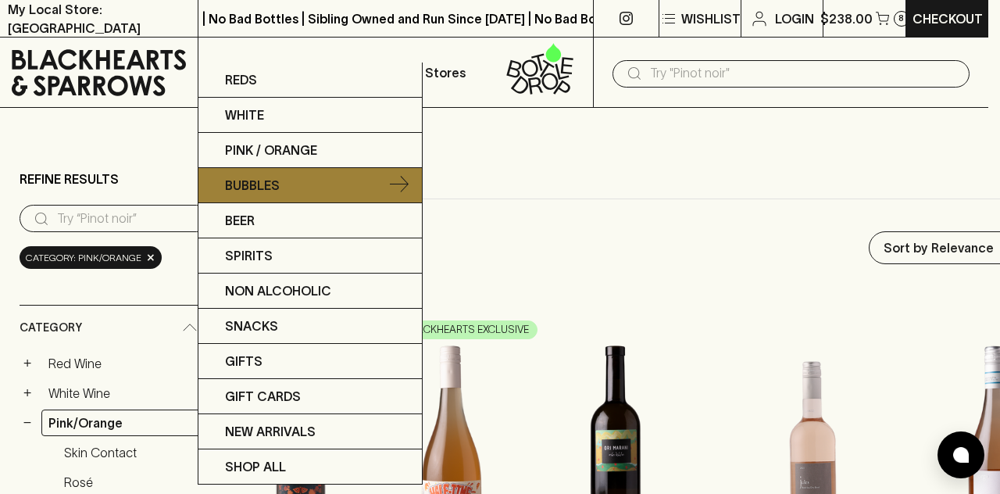
click at [259, 186] on p "Bubbles" at bounding box center [252, 185] width 55 height 19
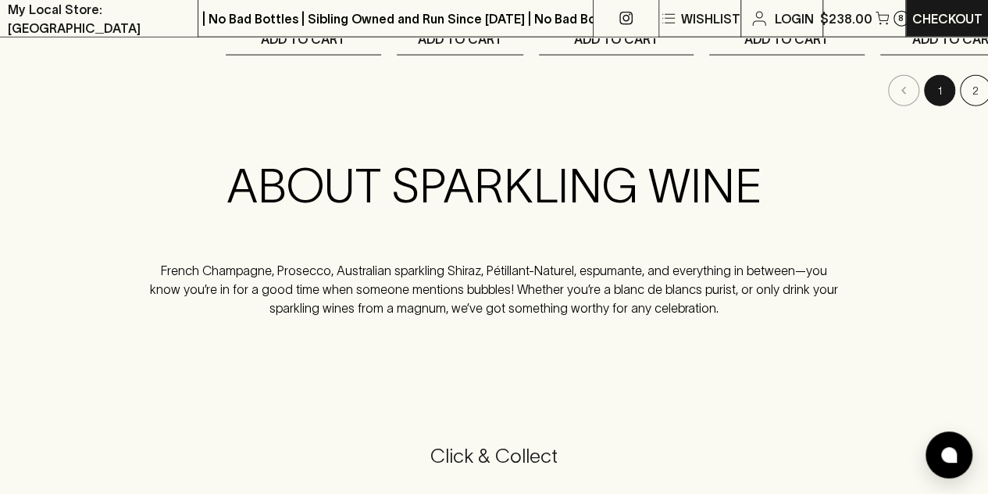
scroll to position [1872, 0]
click at [960, 96] on button "2" at bounding box center [975, 90] width 31 height 31
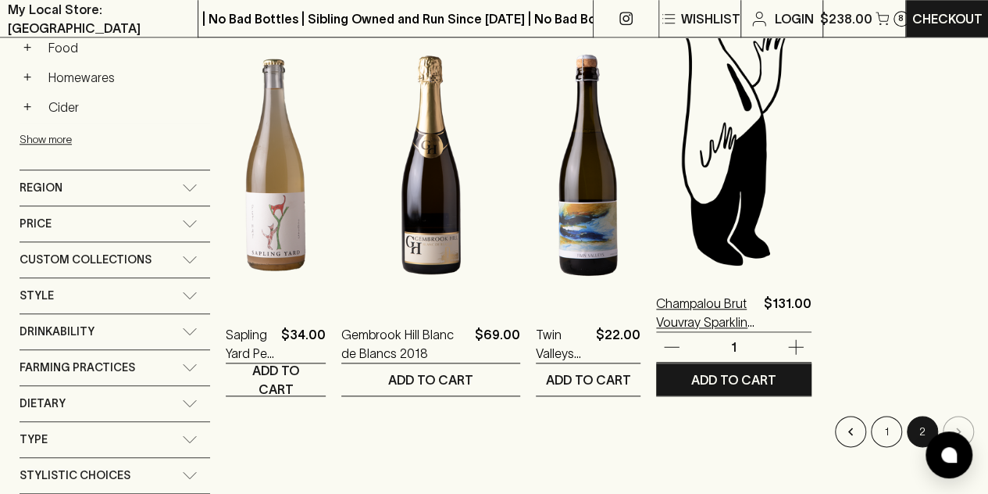
scroll to position [702, 0]
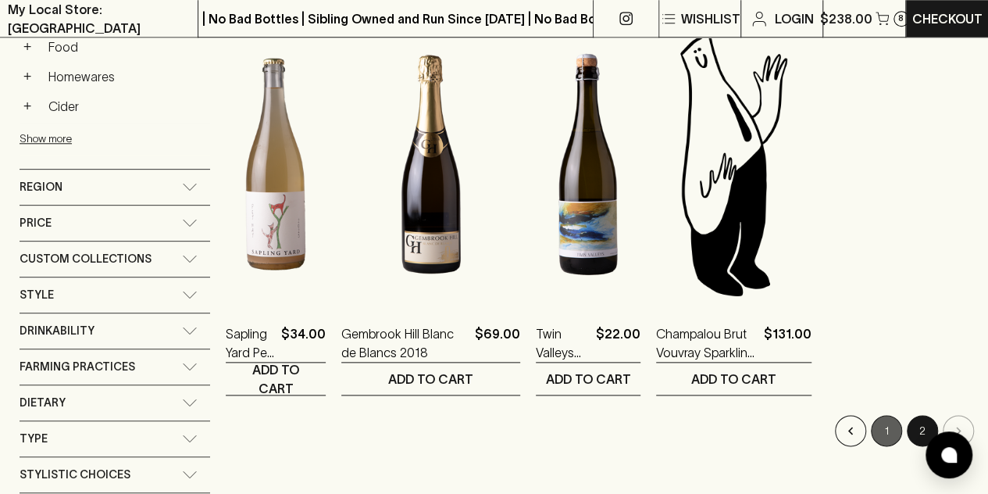
click at [884, 418] on button "1" at bounding box center [886, 430] width 31 height 31
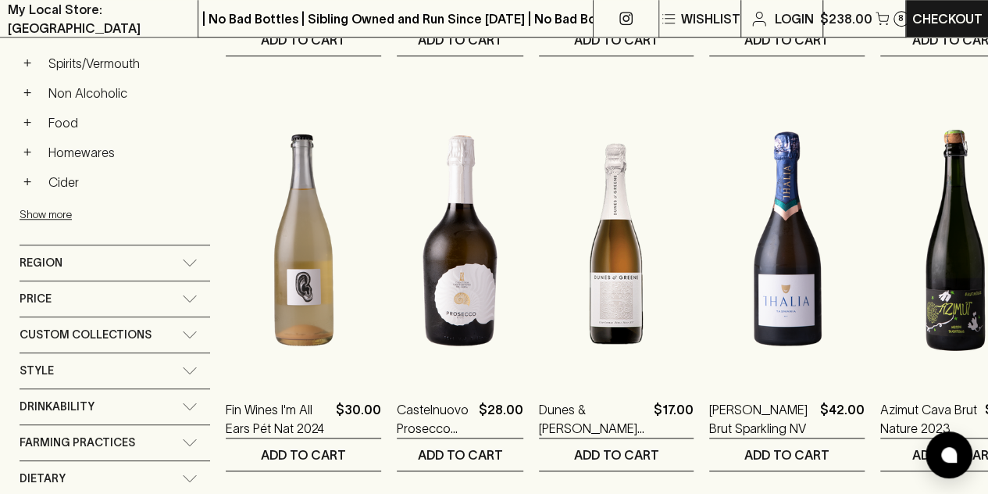
scroll to position [625, 0]
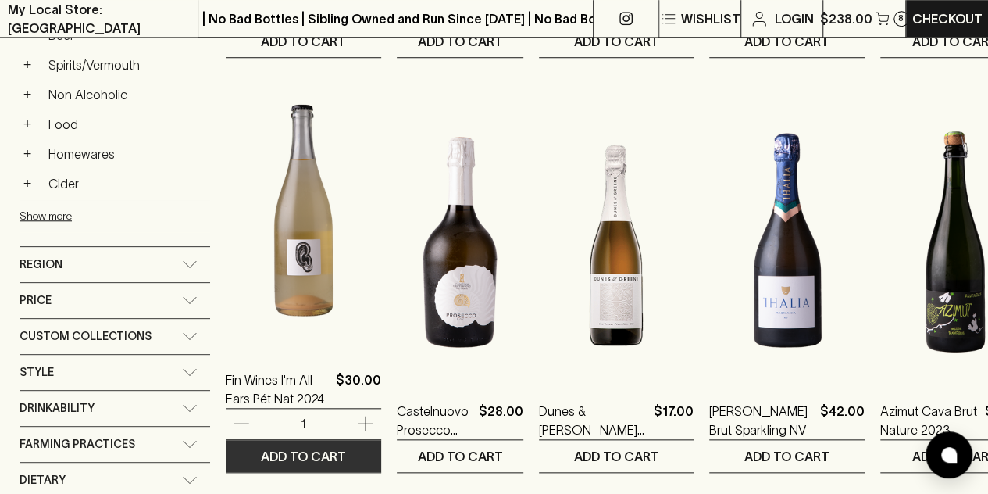
click at [309, 452] on p "ADD TO CART" at bounding box center [303, 456] width 85 height 19
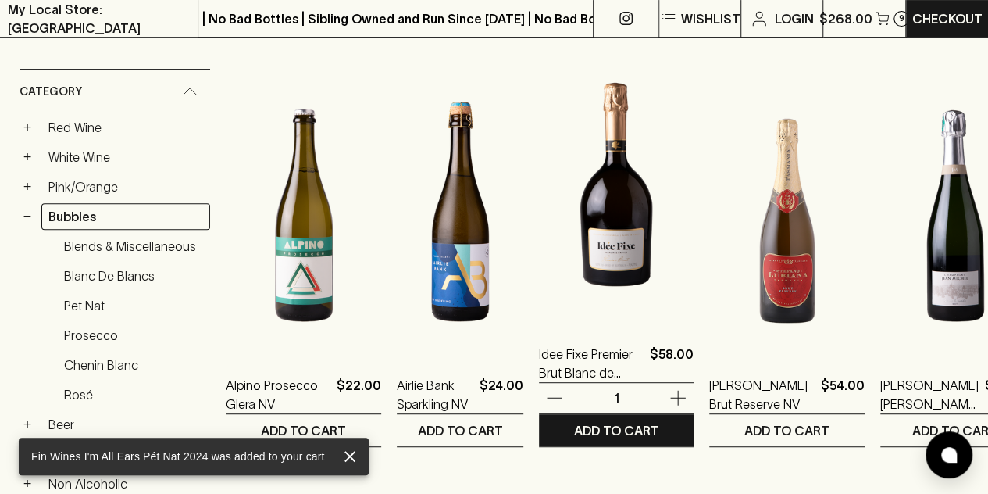
scroll to position [234, 0]
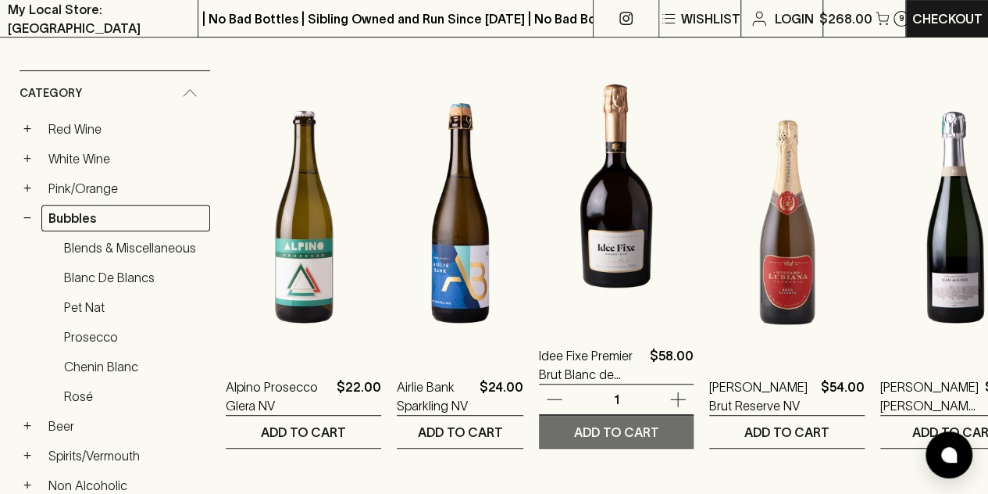
click at [633, 424] on p "ADD TO CART" at bounding box center [616, 432] width 85 height 19
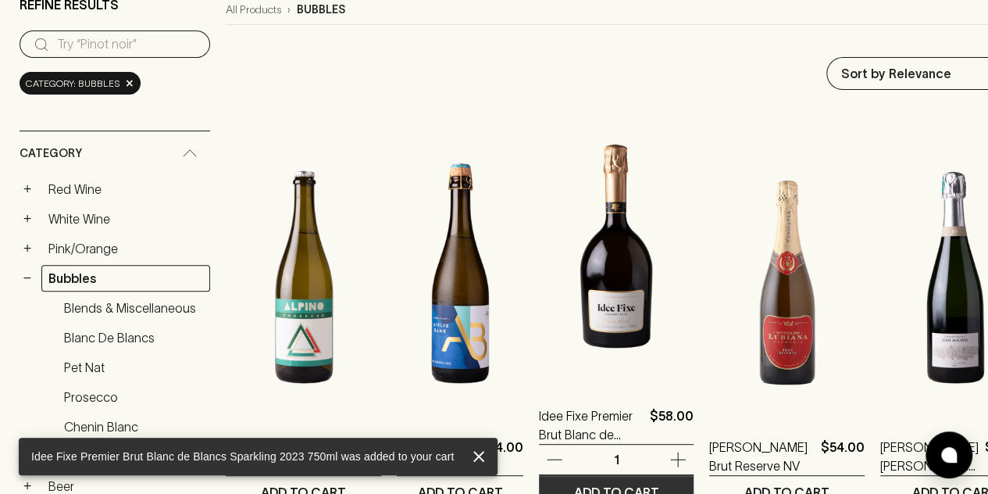
scroll to position [0, 0]
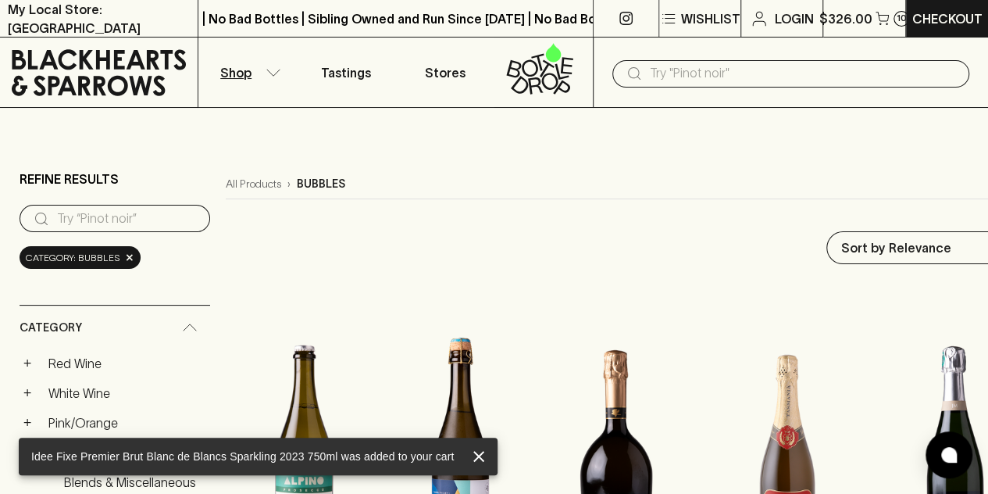
click at [677, 73] on input "text" at bounding box center [803, 73] width 307 height 25
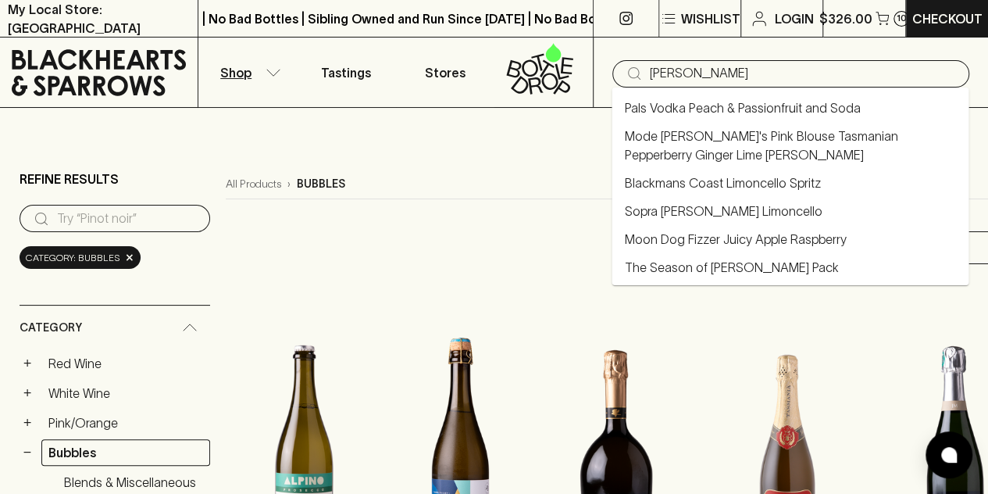
type input "[PERSON_NAME]"
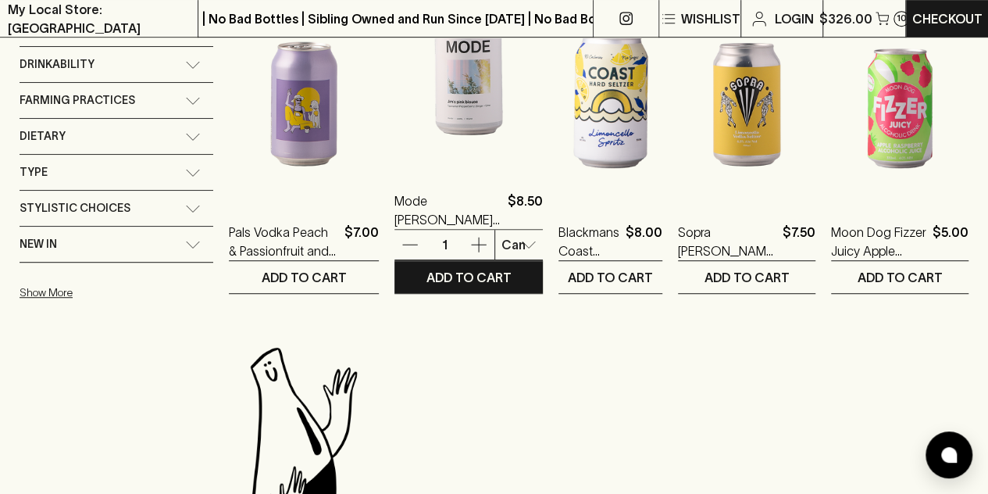
scroll to position [390, 0]
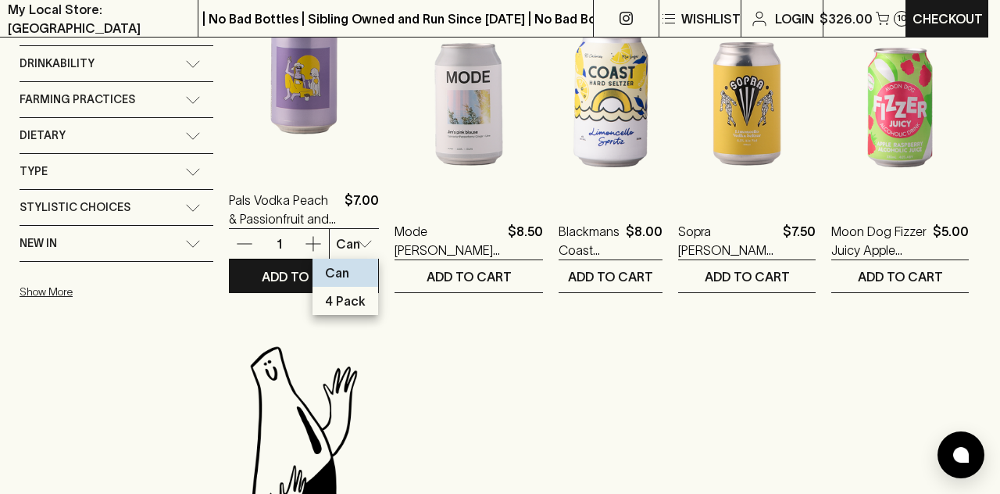
click at [353, 298] on p "4 Pack" at bounding box center [345, 300] width 41 height 19
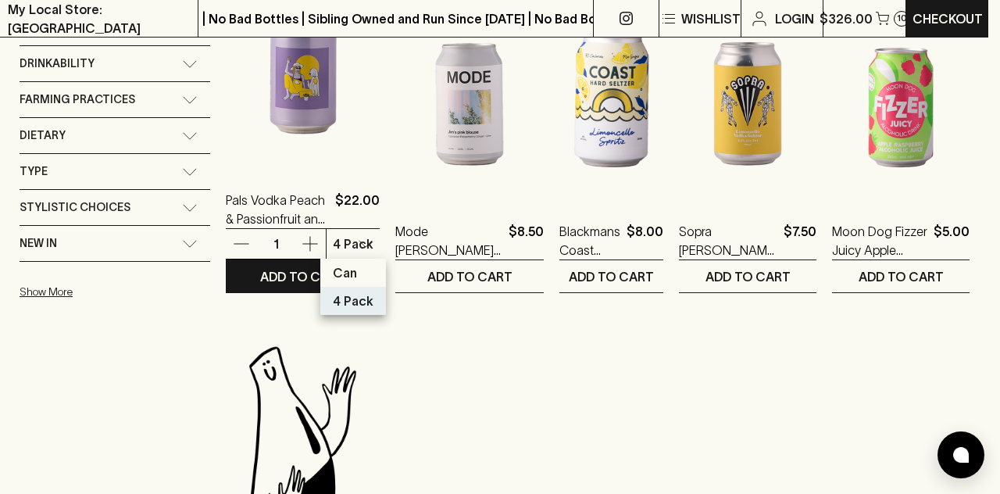
click at [350, 270] on p "Can" at bounding box center [345, 272] width 24 height 19
type input "0"
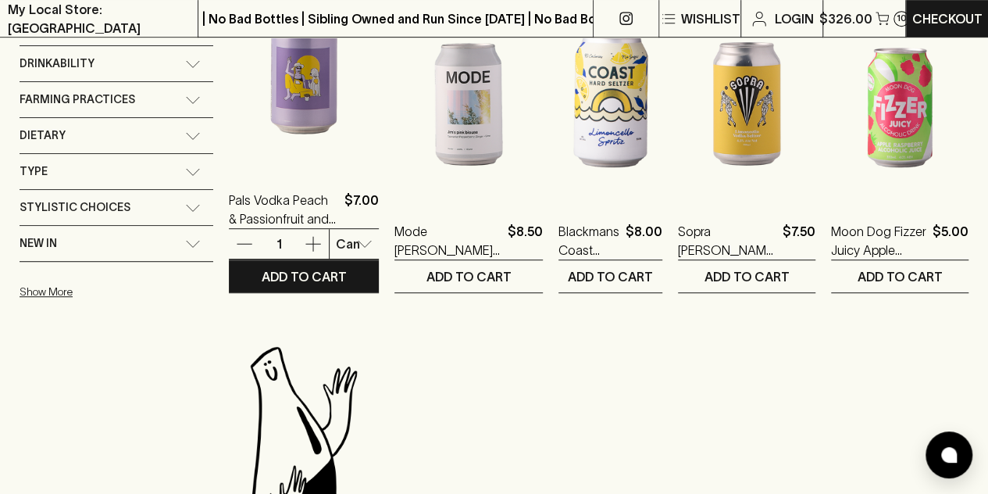
click at [500, 321] on ol "Pals Vodka Peach & Passionfruit and Soda $7.00 1 Can 0 ​ ADD TO CART Mode [PERS…" at bounding box center [599, 301] width 740 height 814
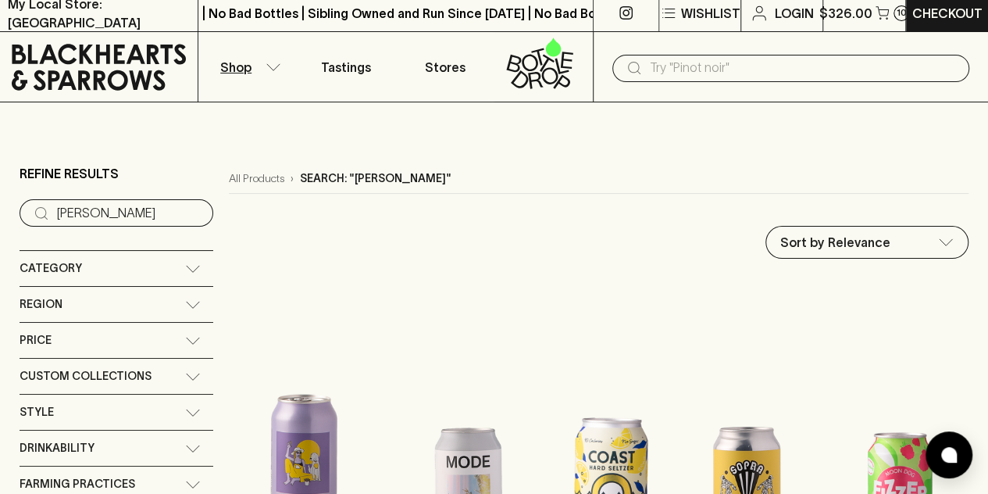
scroll to position [0, 0]
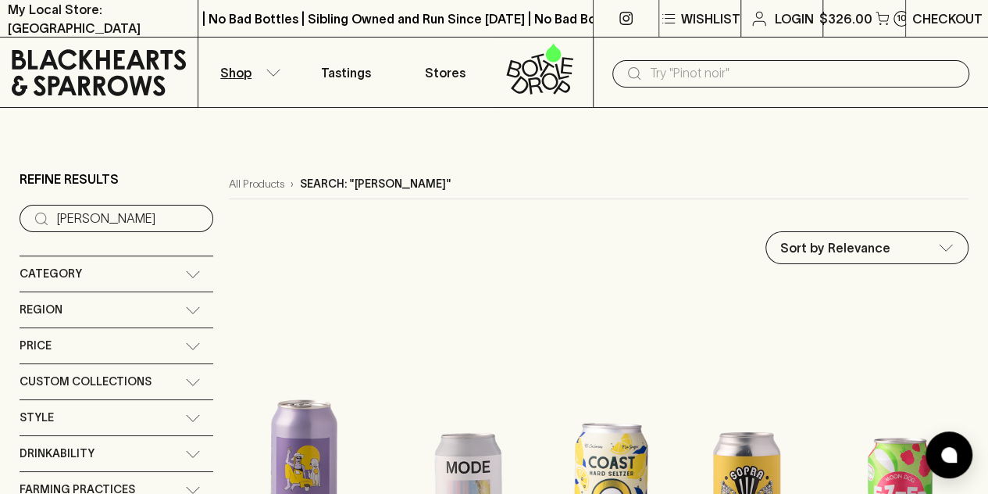
click at [940, 20] on p "Checkout" at bounding box center [947, 18] width 70 height 19
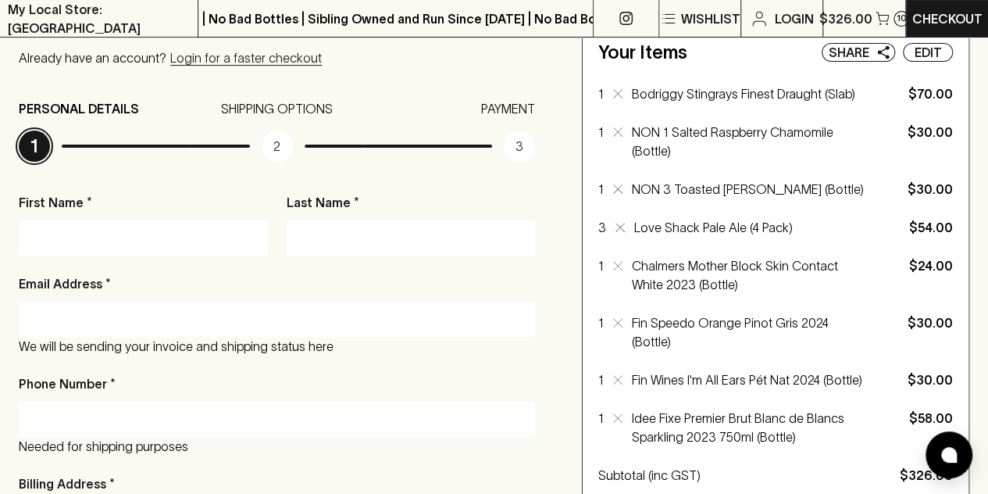
scroll to position [155, 0]
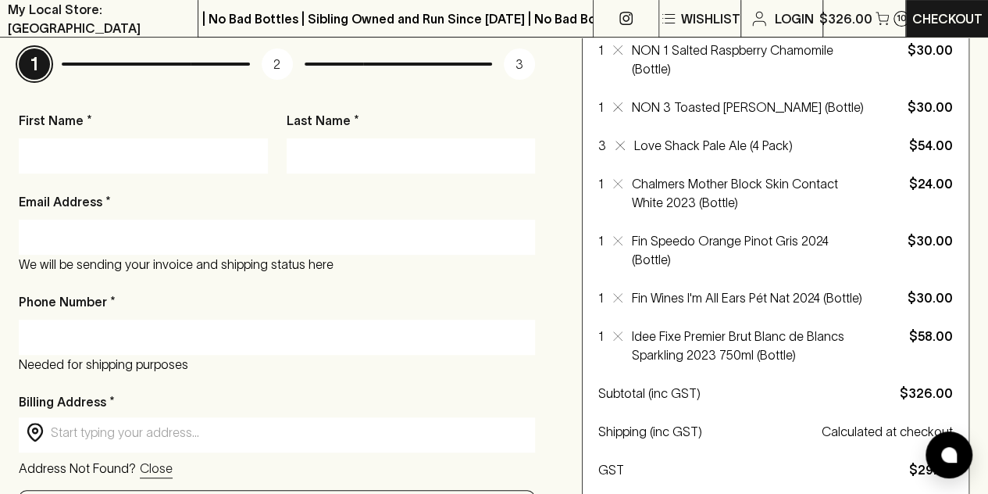
click at [208, 162] on input "First Name *" at bounding box center [143, 155] width 226 height 25
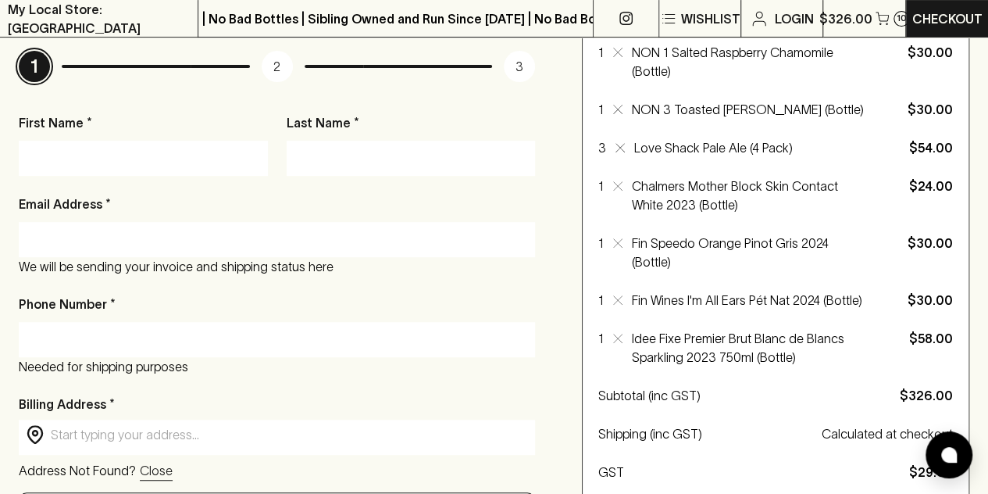
scroll to position [234, 0]
type input "Charlotte"
type input "Sudholz"
type input "[EMAIL_ADDRESS][DOMAIN_NAME]"
type input "0405434822"
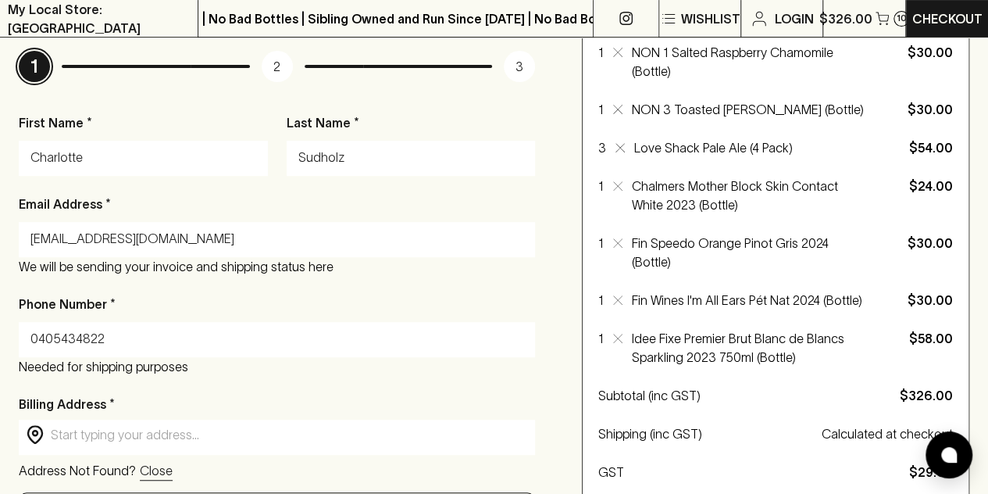
type input "[STREET_ADDRESS]"
type input "Carlton North"
type input "3054"
type input "VIC"
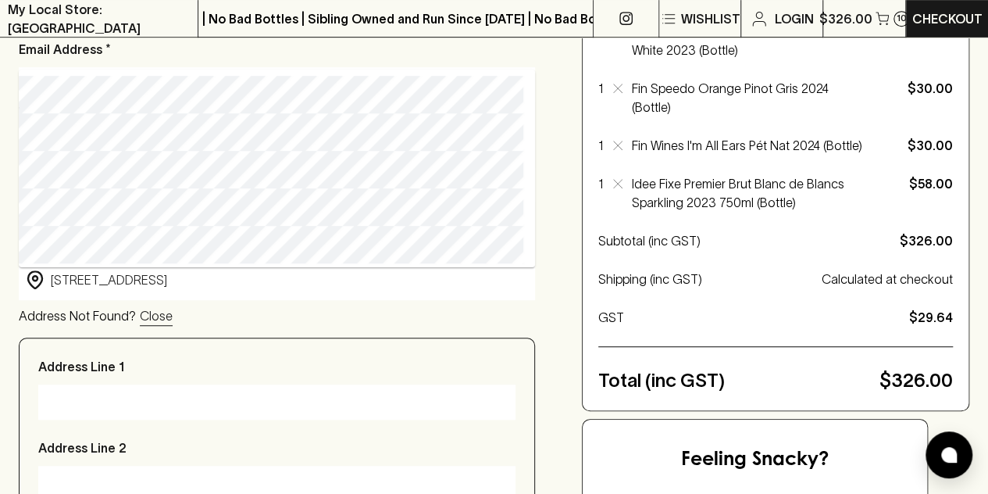
drag, startPoint x: 172, startPoint y: 273, endPoint x: 164, endPoint y: 286, distance: 14.7
click at [168, 281] on input "[STREET_ADDRESS]" at bounding box center [289, 280] width 477 height 18
drag, startPoint x: 162, startPoint y: 282, endPoint x: 32, endPoint y: 278, distance: 130.5
click at [32, 278] on div "​ [STREET_ADDRESS] ​" at bounding box center [277, 279] width 516 height 31
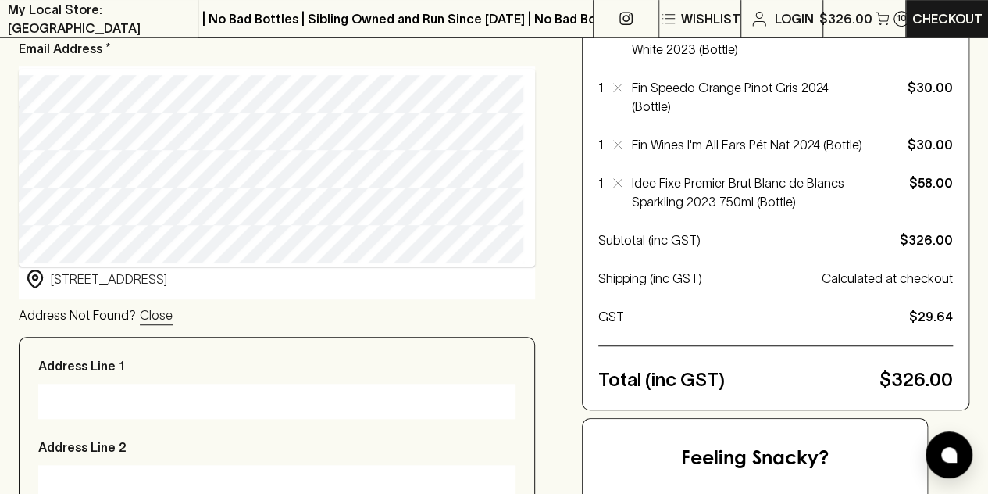
type input "[STREET_ADDRESS]"
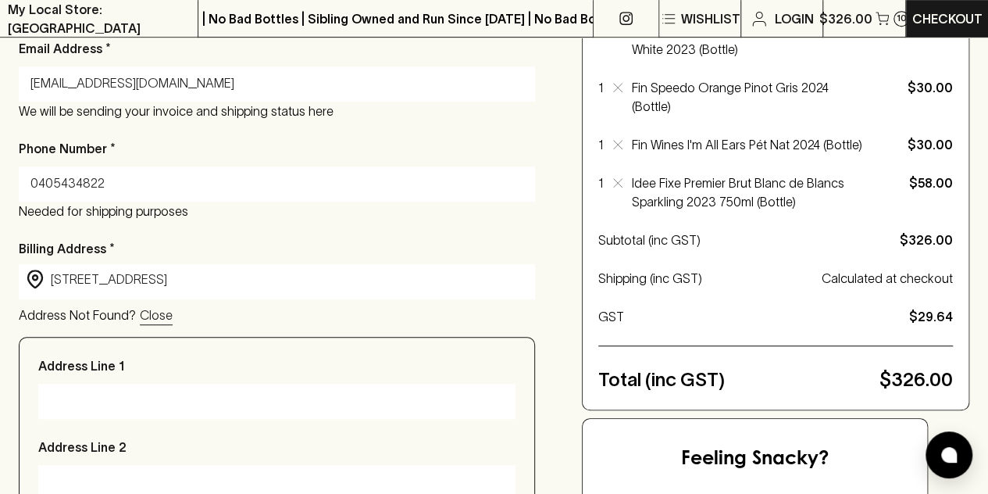
type input "[STREET_ADDRESS]"
type input "[GEOGRAPHIC_DATA]"
type input "3070"
type input "Victoria"
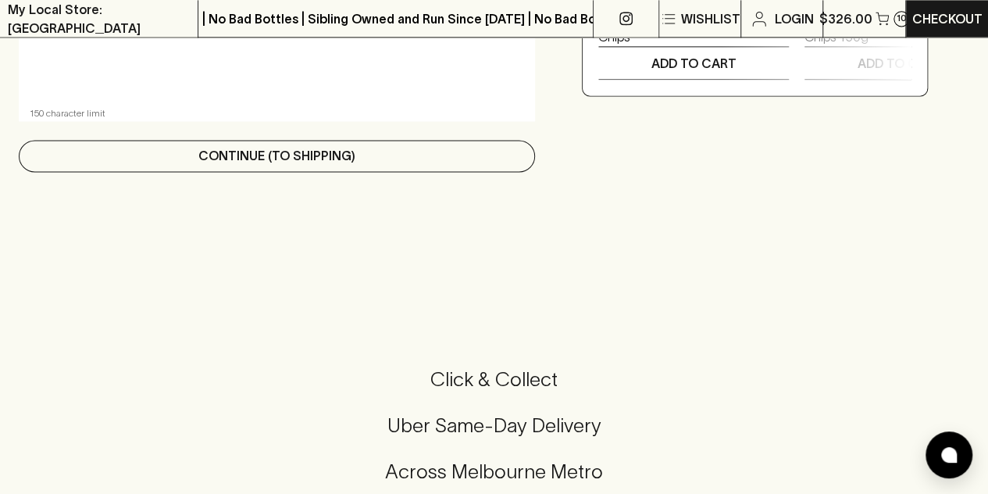
scroll to position [1092, 0]
type input "[STREET_ADDRESS]"
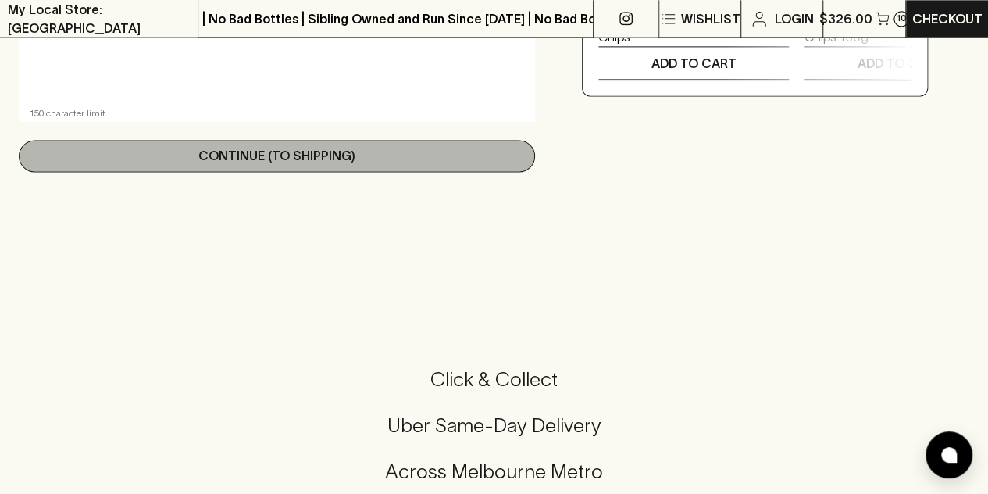
click at [430, 166] on button "Continue (To Shipping)" at bounding box center [277, 156] width 516 height 32
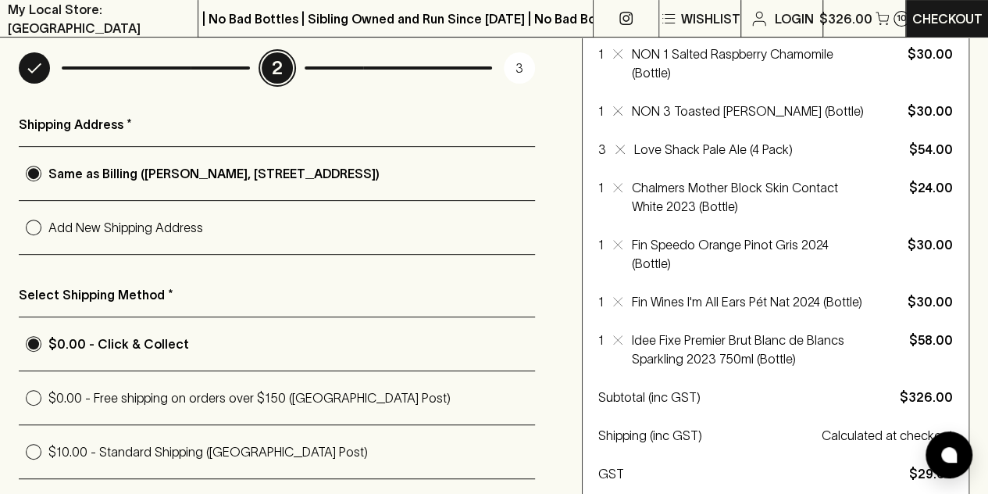
click at [126, 334] on p "$0.00 - Click & Collect" at bounding box center [291, 343] width 487 height 19
click at [48, 332] on input "$0.00 - Click & Collect" at bounding box center [34, 344] width 30 height 30
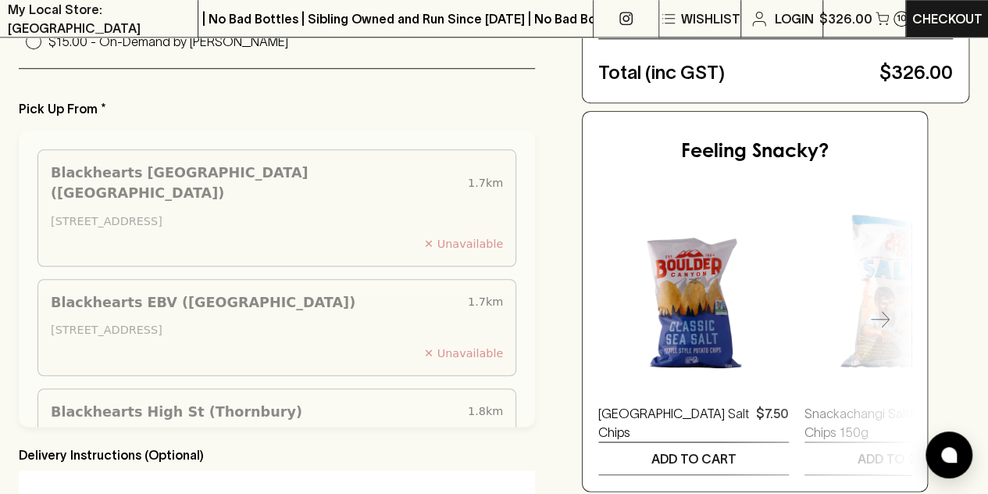
click at [560, 137] on div "Checkout Already have an account? Login for a faster checkout PERSONAL DETAILS …" at bounding box center [494, 65] width 951 height 1185
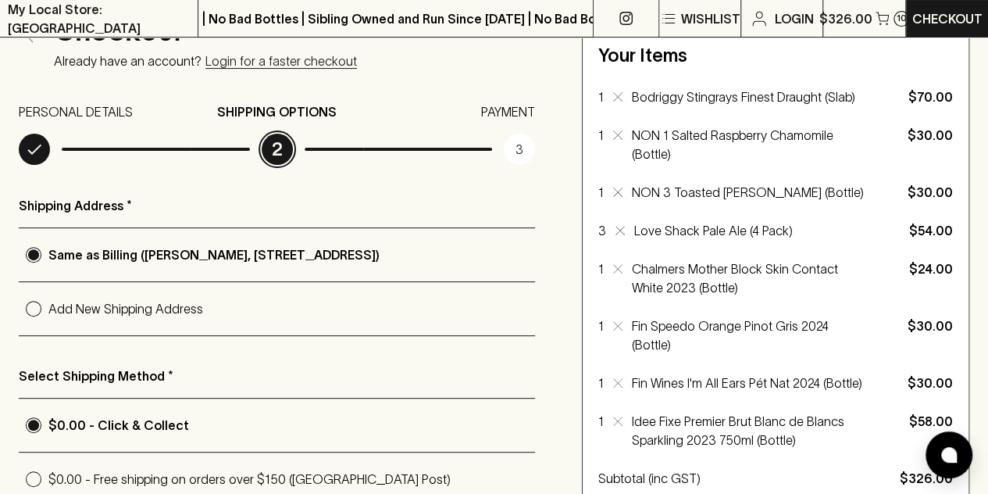
scroll to position [150, 0]
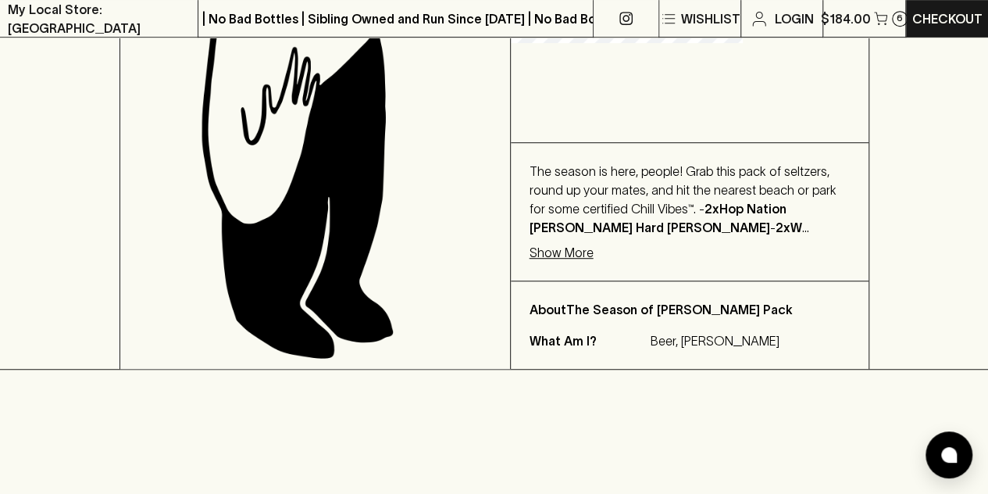
scroll to position [390, 0]
